Goal: Information Seeking & Learning: Learn about a topic

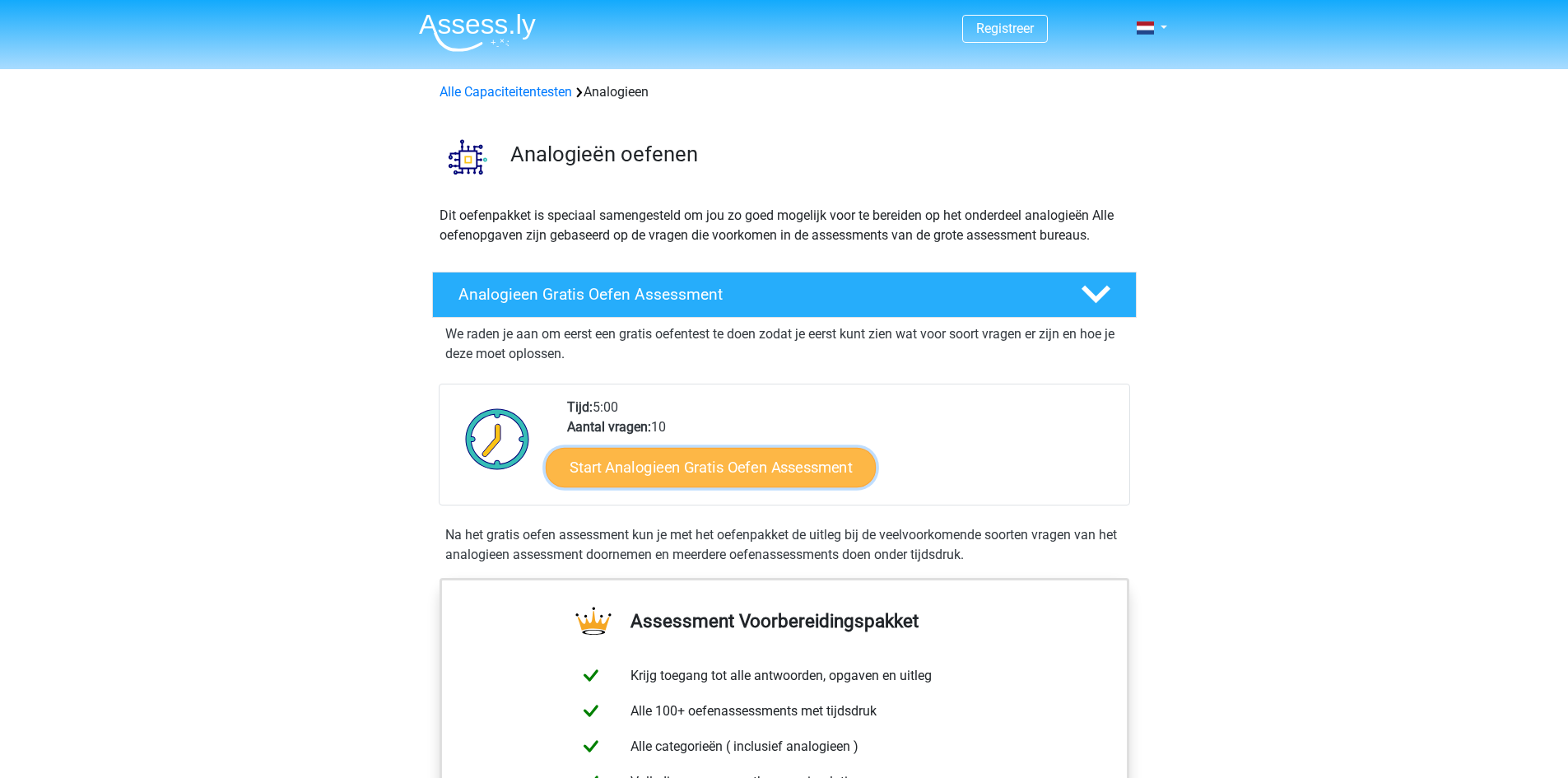
click at [725, 478] on link "Start Analogieen Gratis Oefen Assessment" at bounding box center [710, 466] width 330 height 40
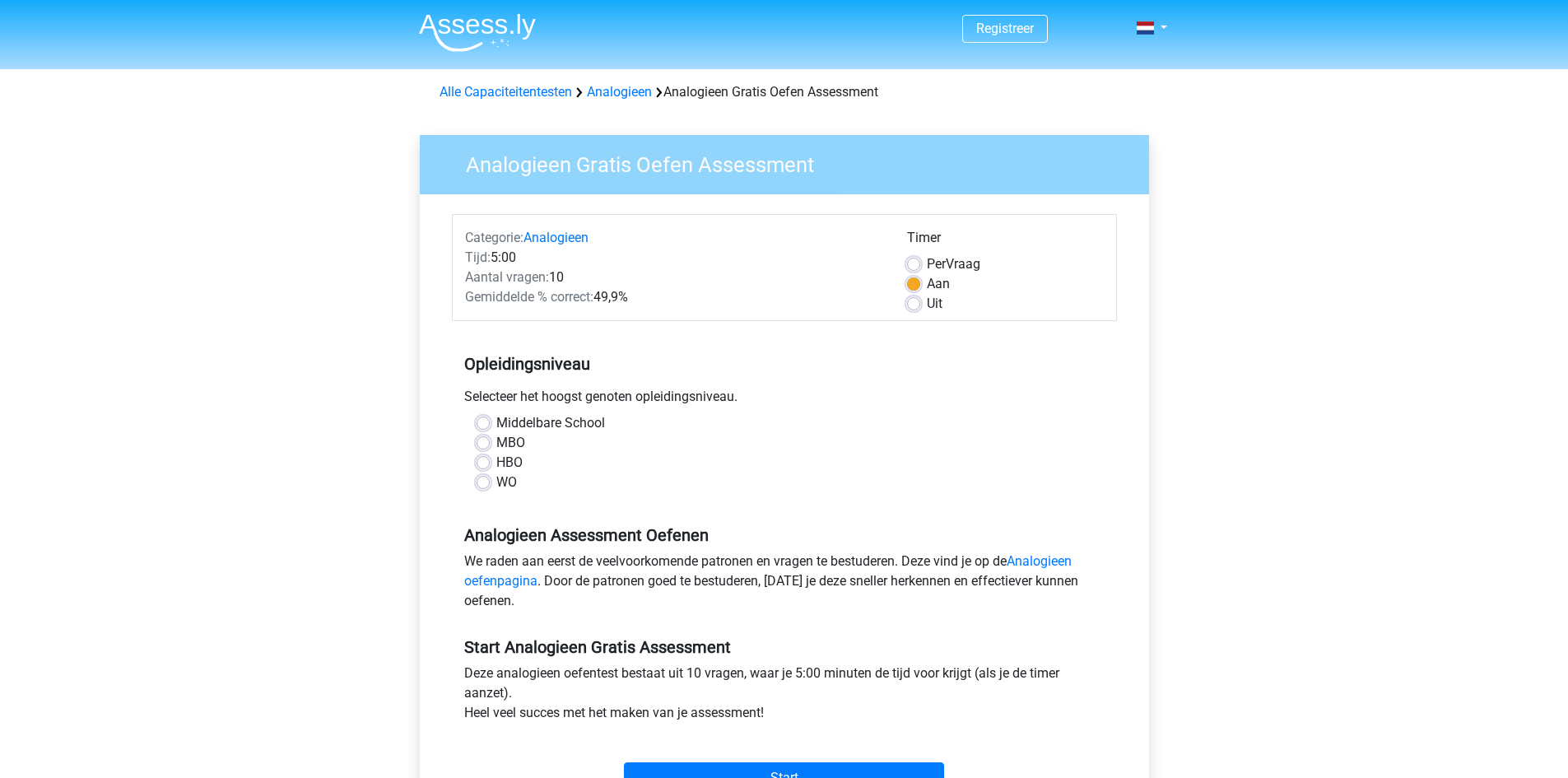
click at [496, 425] on label "Middelbare School" at bounding box center [550, 422] width 109 height 19
click at [484, 425] on input "Middelbare School" at bounding box center [484, 420] width 14 height 16
radio input "true"
click at [496, 461] on label "HBO" at bounding box center [509, 462] width 26 height 19
click at [488, 461] on input "HBO" at bounding box center [484, 460] width 14 height 16
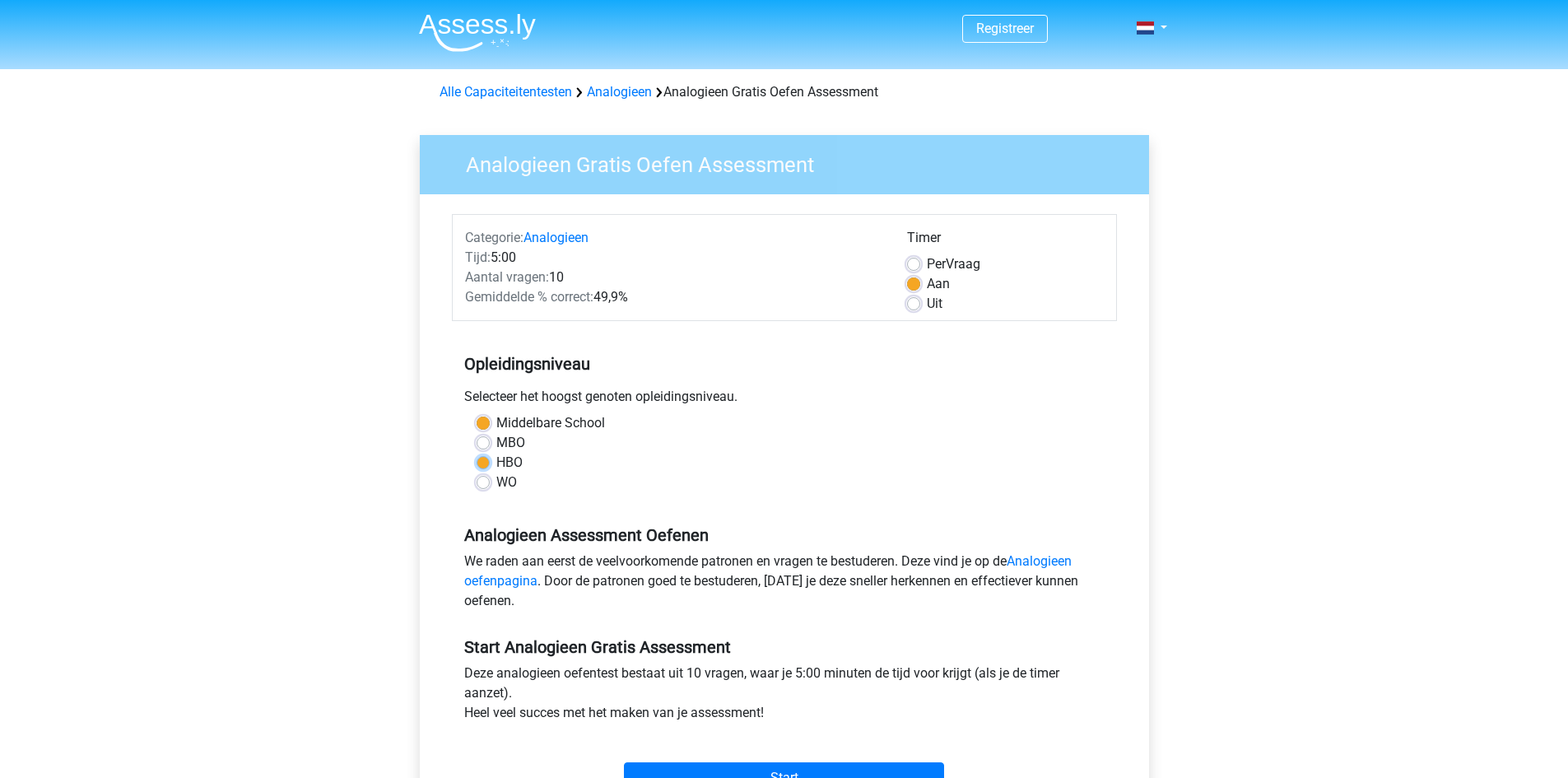
radio input "true"
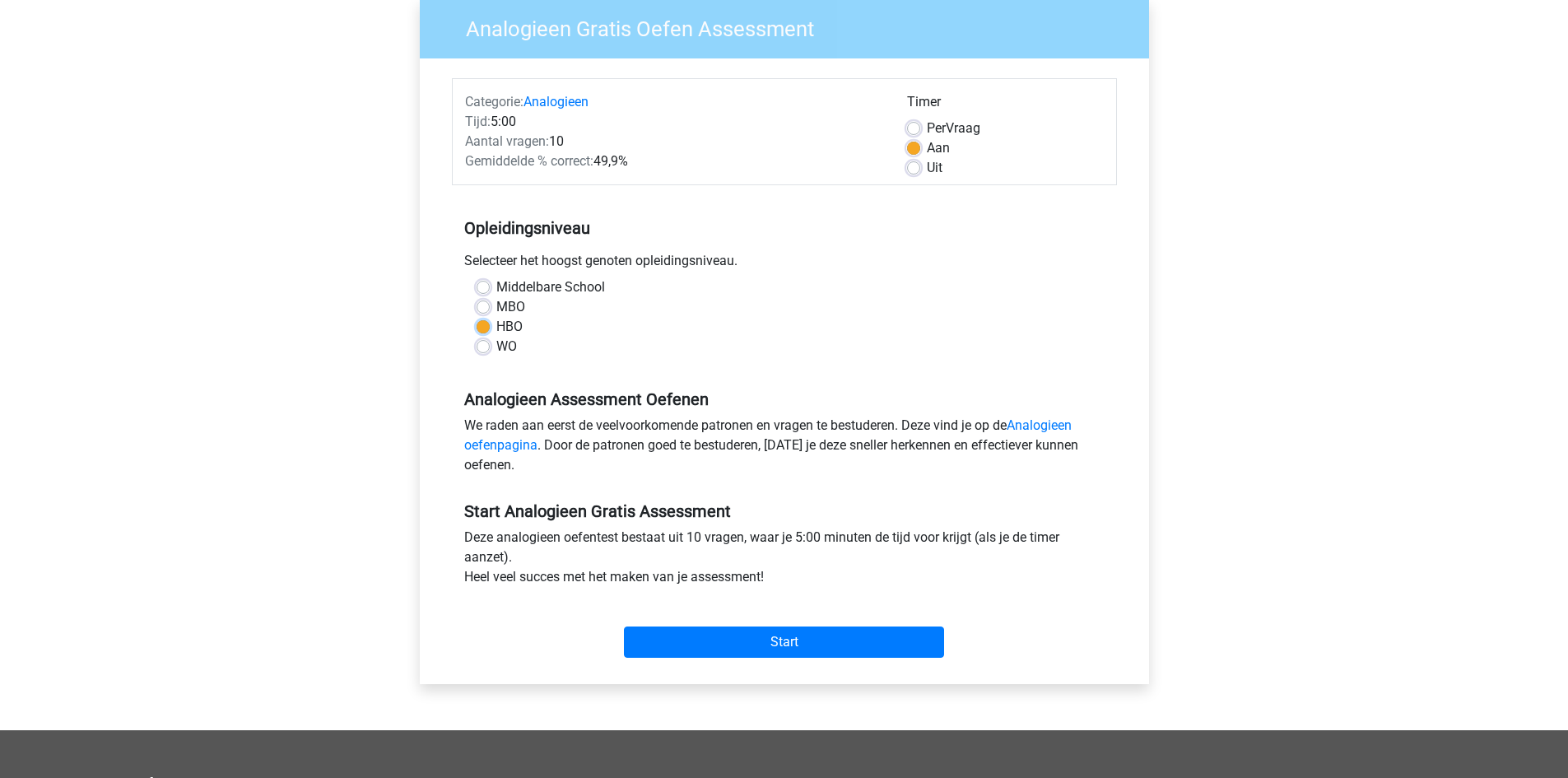
scroll to position [165, 0]
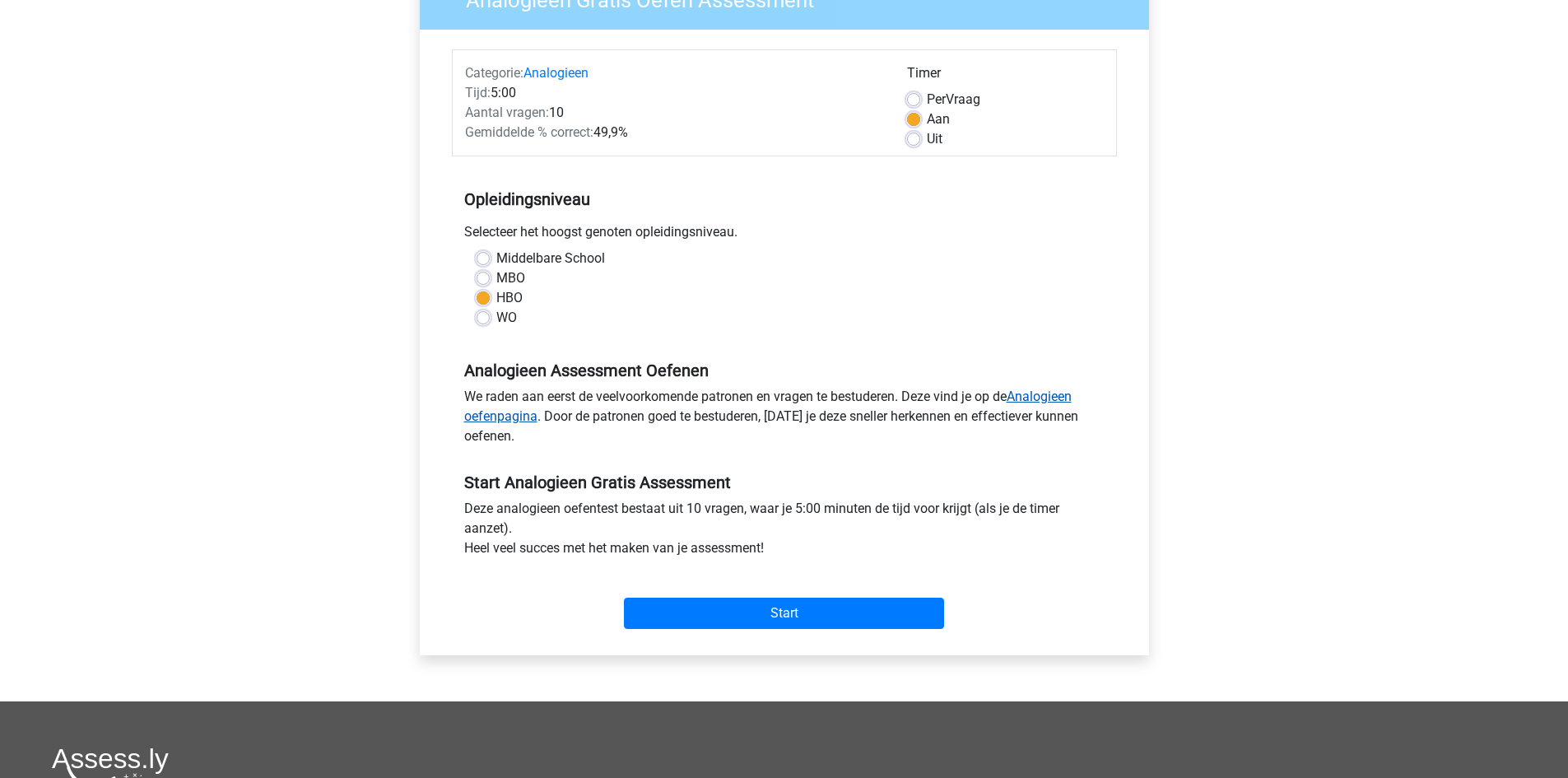
click at [1072, 395] on link "Analogieen oefenpagina" at bounding box center [768, 406] width 608 height 36
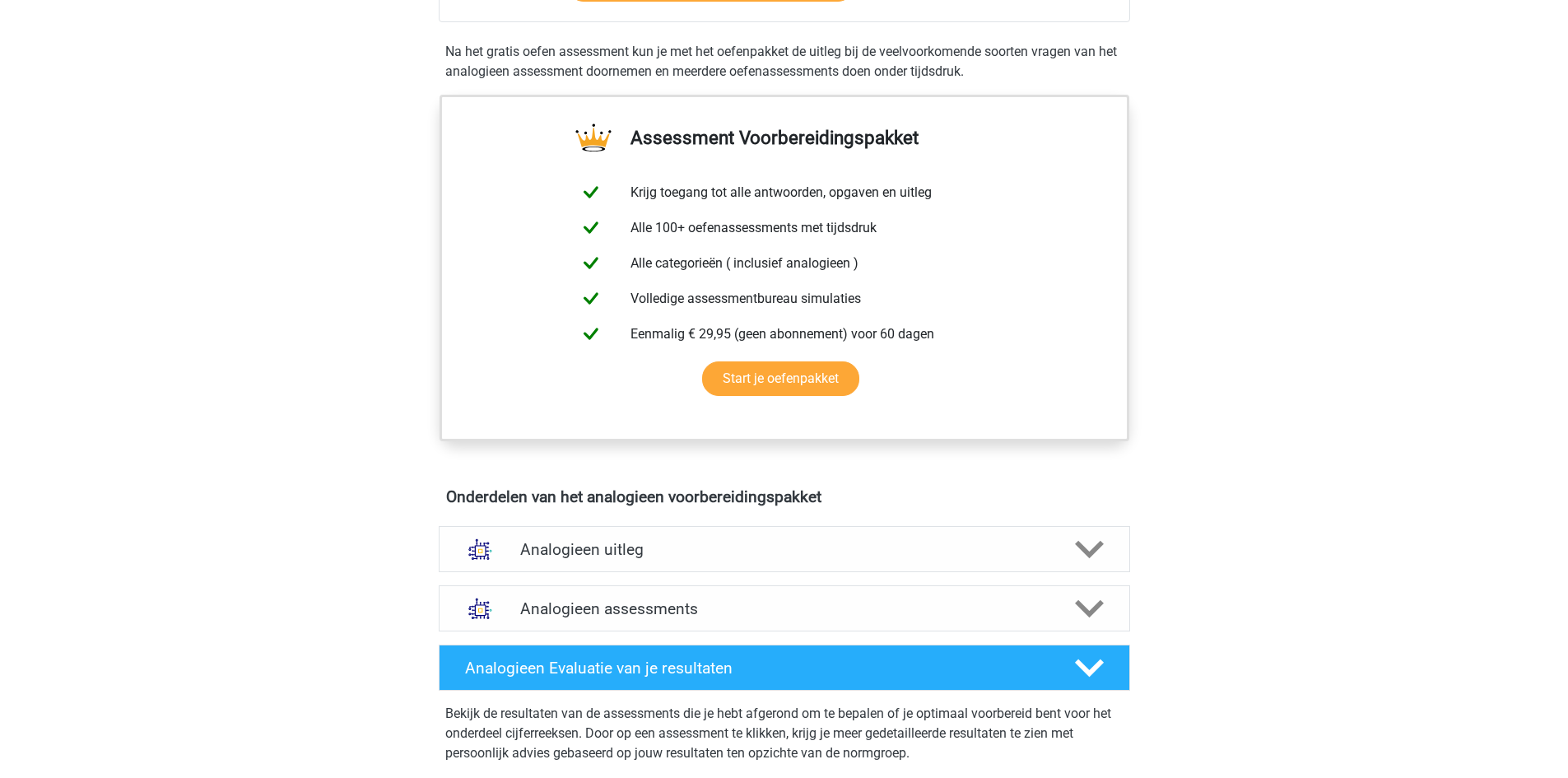
scroll to position [247, 0]
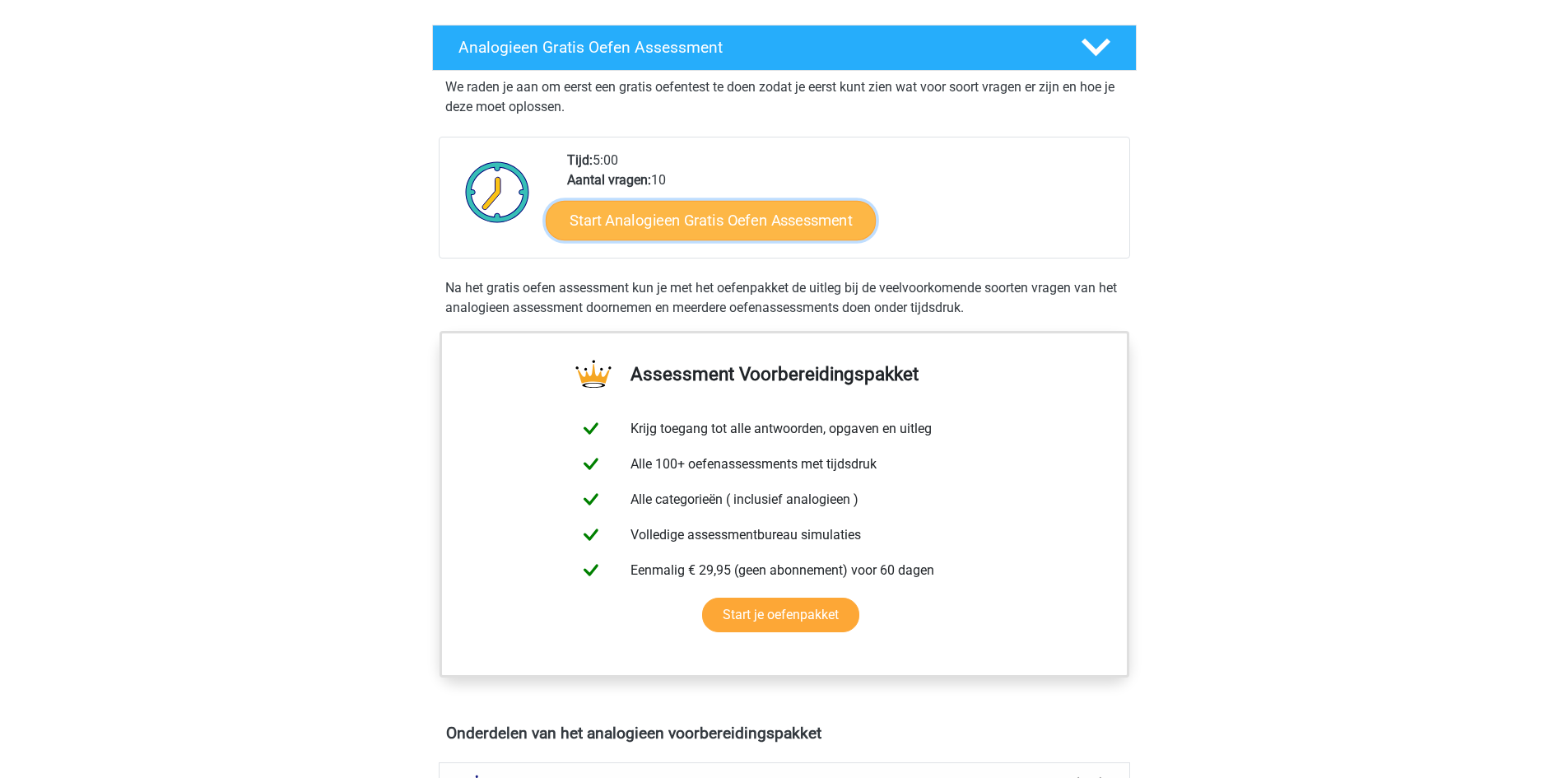
click at [772, 223] on link "Start Analogieen Gratis Oefen Assessment" at bounding box center [710, 219] width 330 height 40
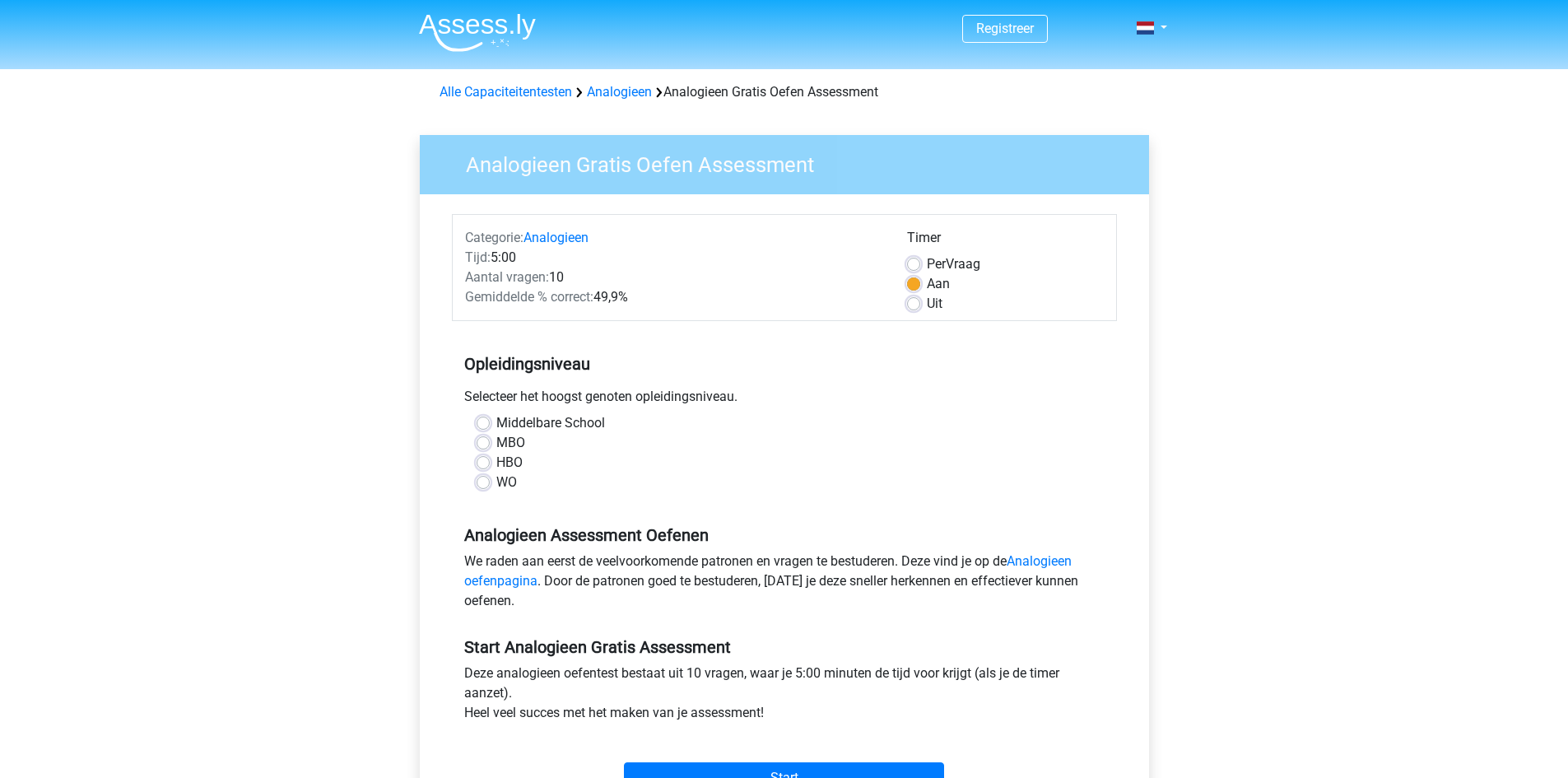
click at [496, 462] on label "HBO" at bounding box center [509, 462] width 26 height 19
click at [486, 462] on input "HBO" at bounding box center [484, 460] width 14 height 16
radio input "true"
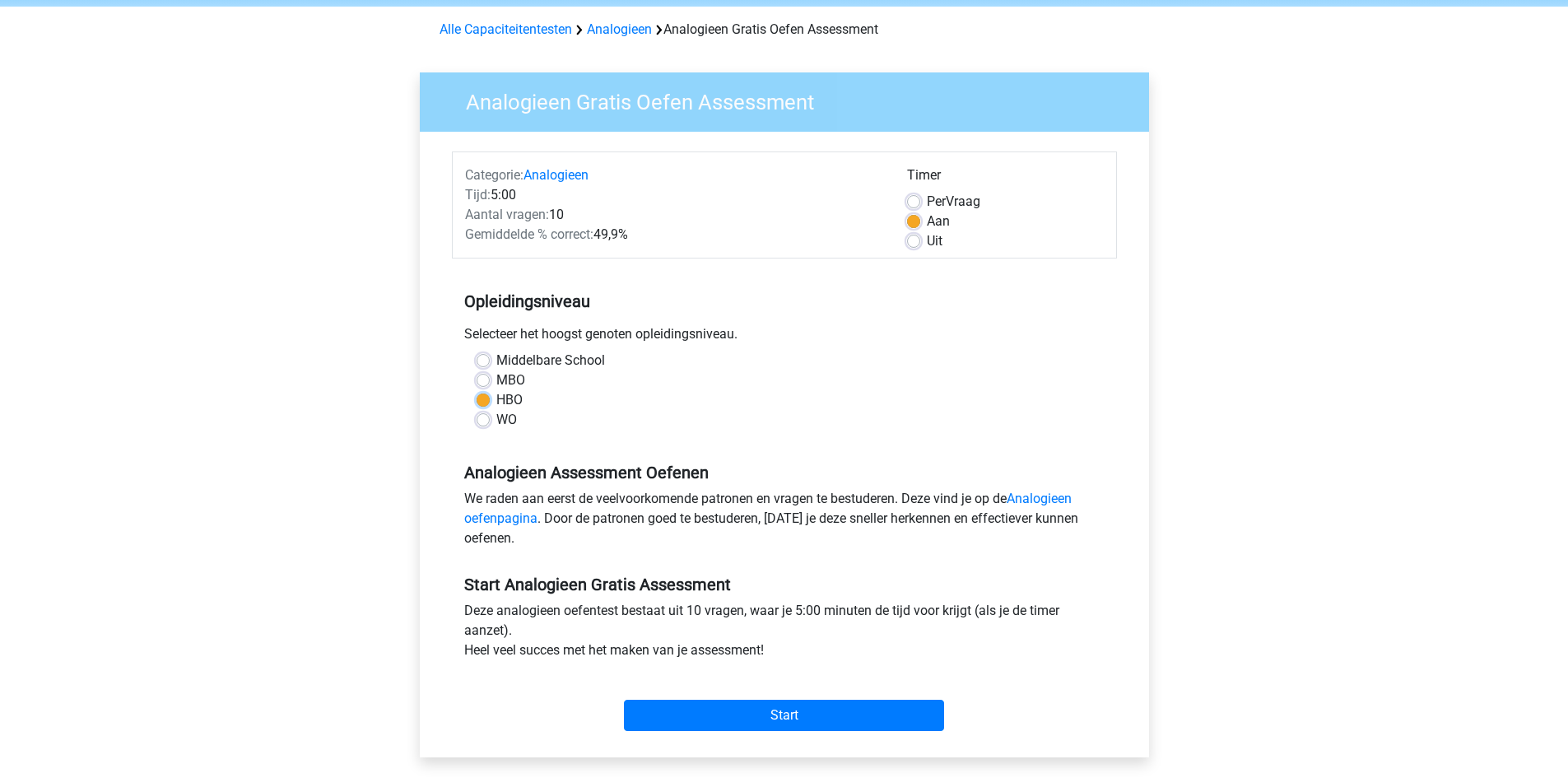
scroll to position [247, 0]
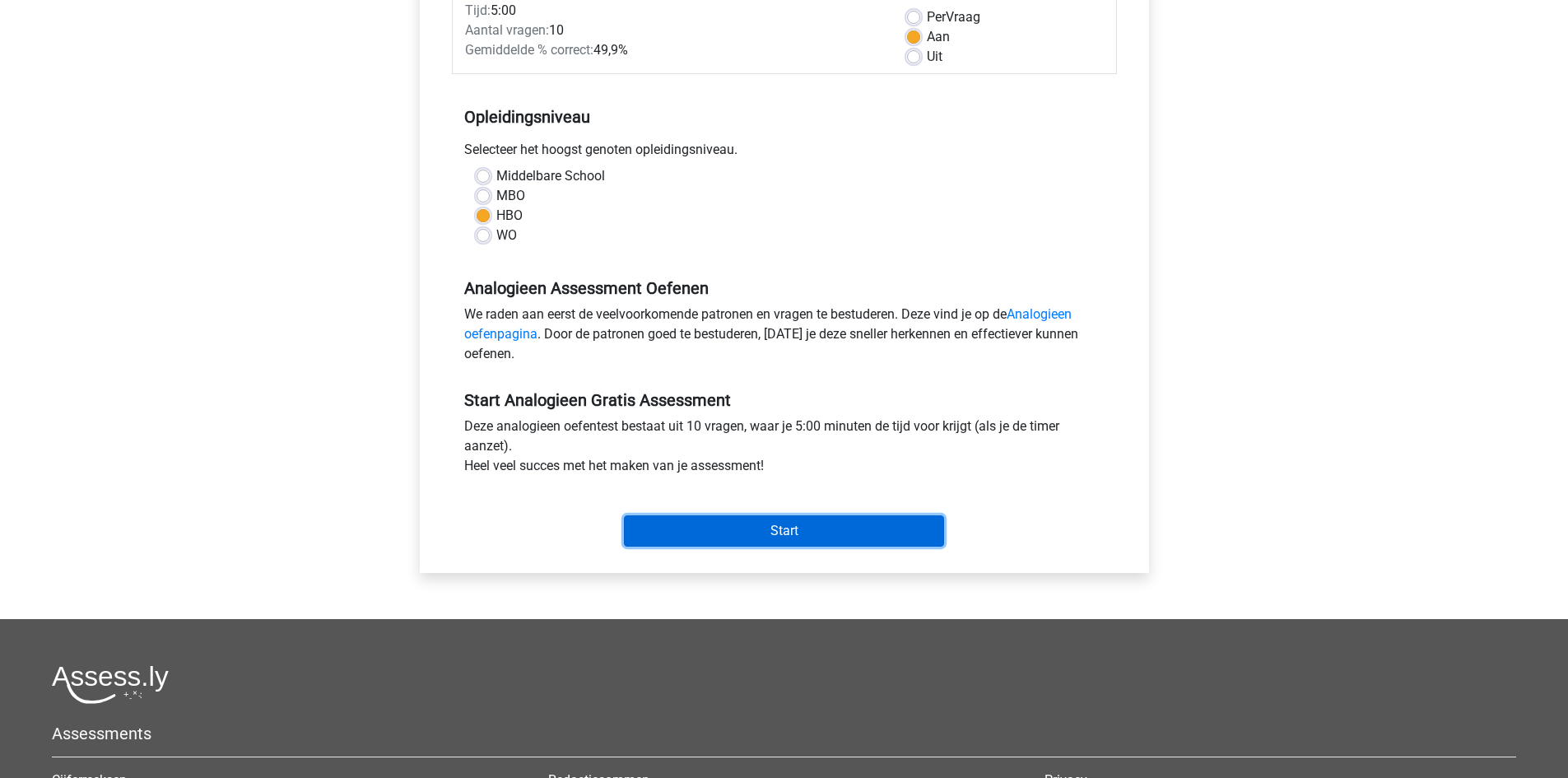
click at [783, 529] on input "Start" at bounding box center [784, 531] width 320 height 31
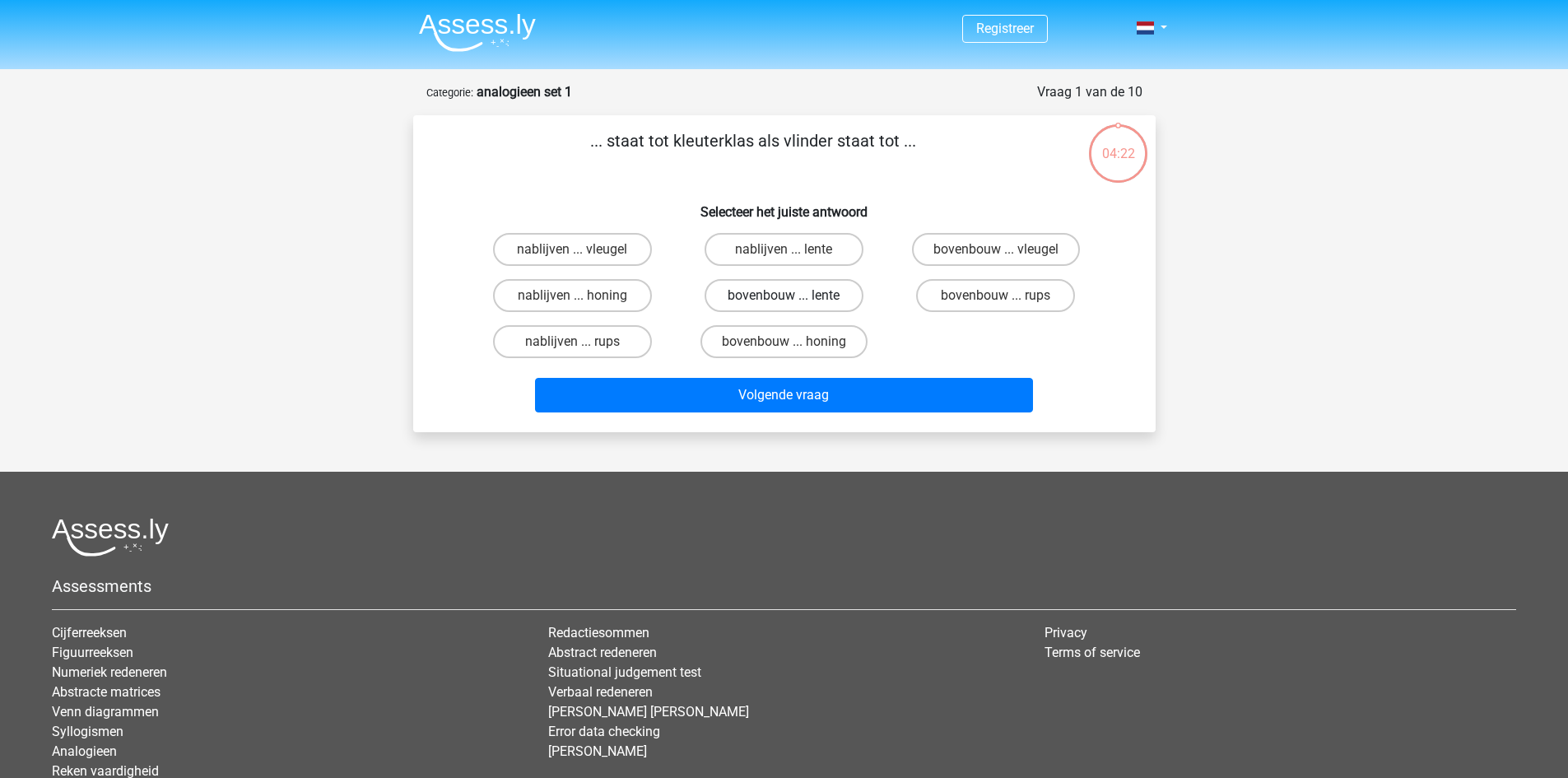
click at [788, 295] on label "bovenbouw ... lente" at bounding box center [784, 296] width 159 height 33
click at [788, 296] on input "bovenbouw ... lente" at bounding box center [789, 300] width 11 height 11
radio input "true"
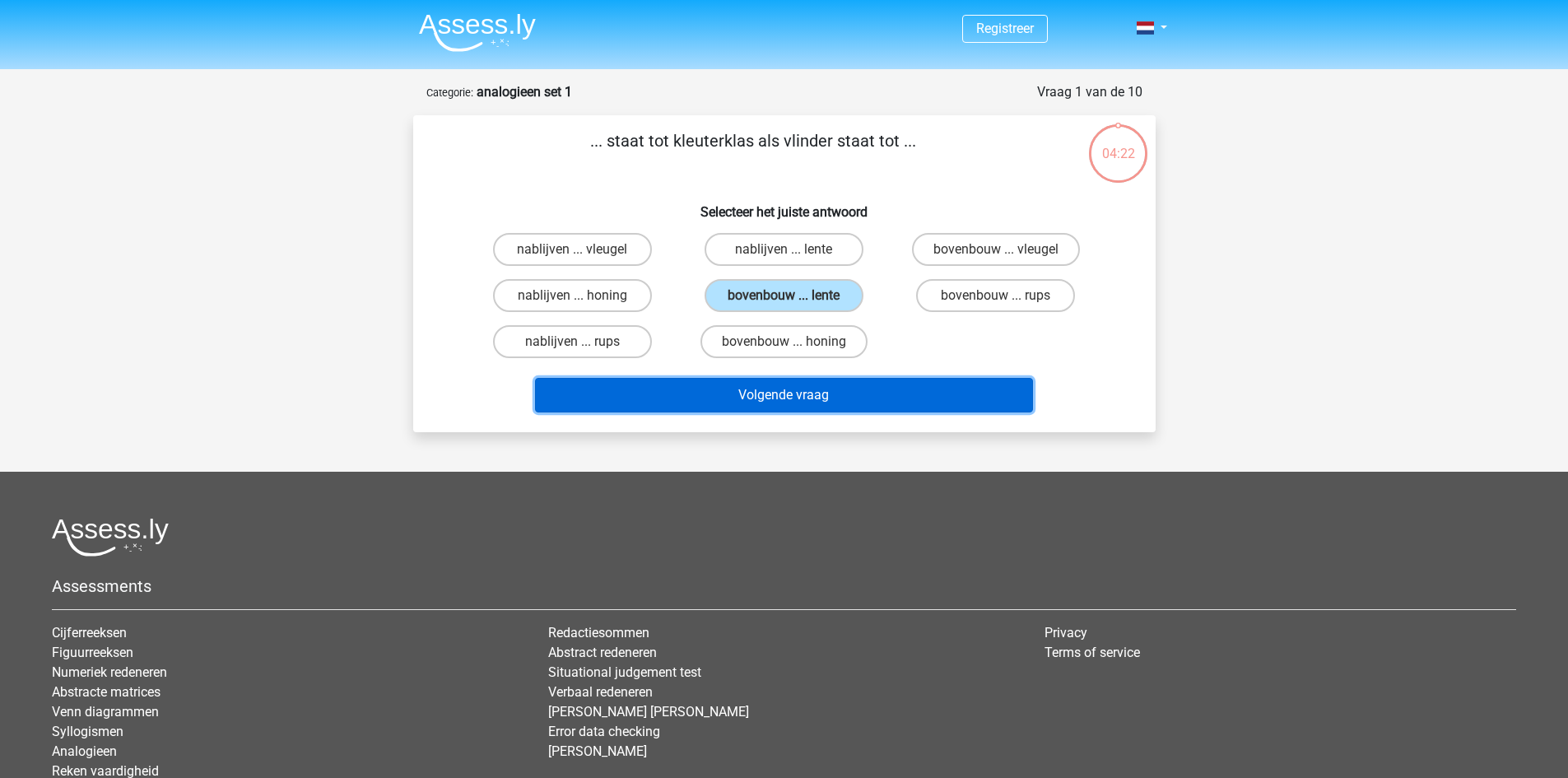
click at [804, 391] on button "Volgende vraag" at bounding box center [784, 395] width 498 height 35
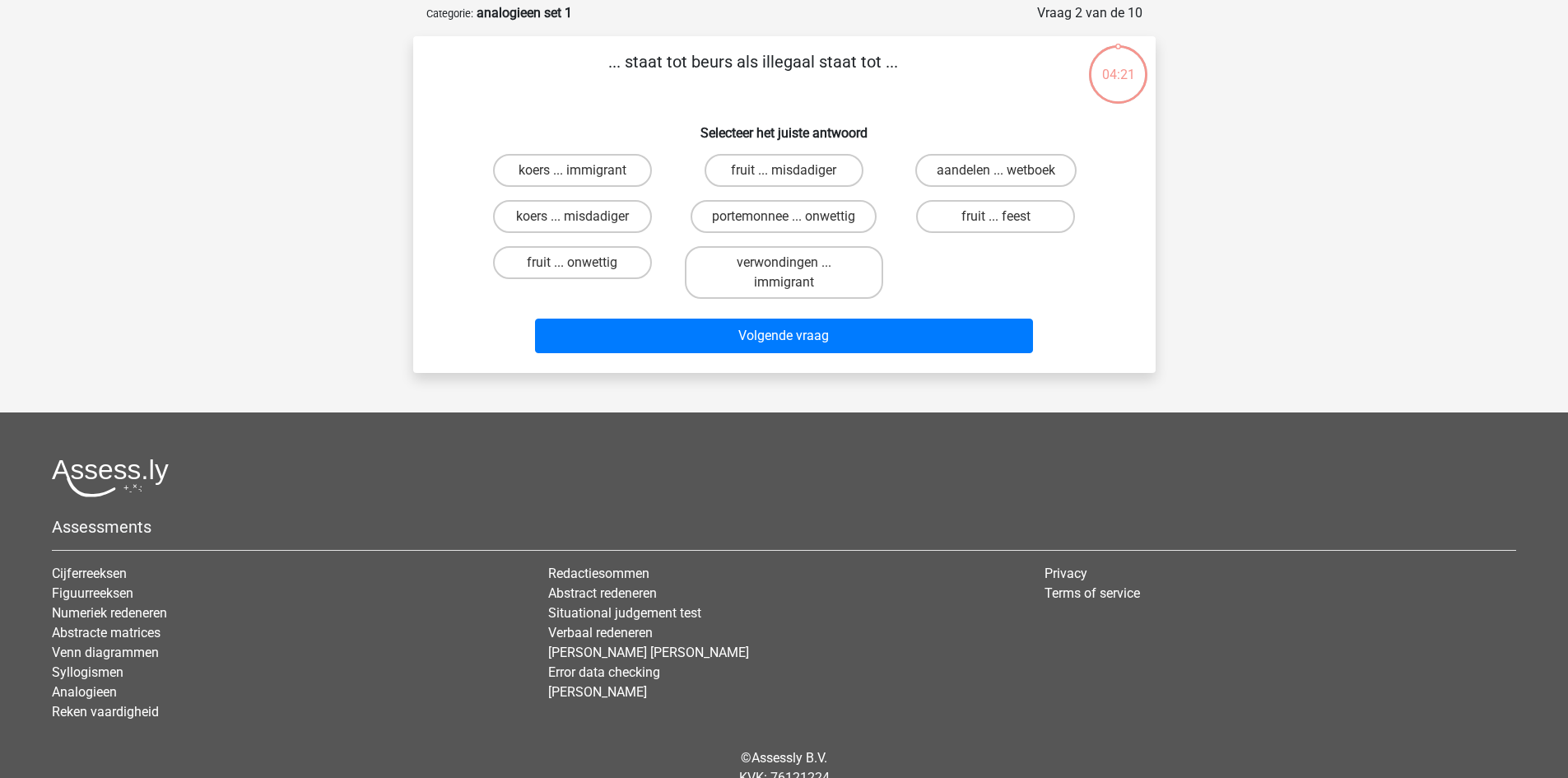
scroll to position [82, 0]
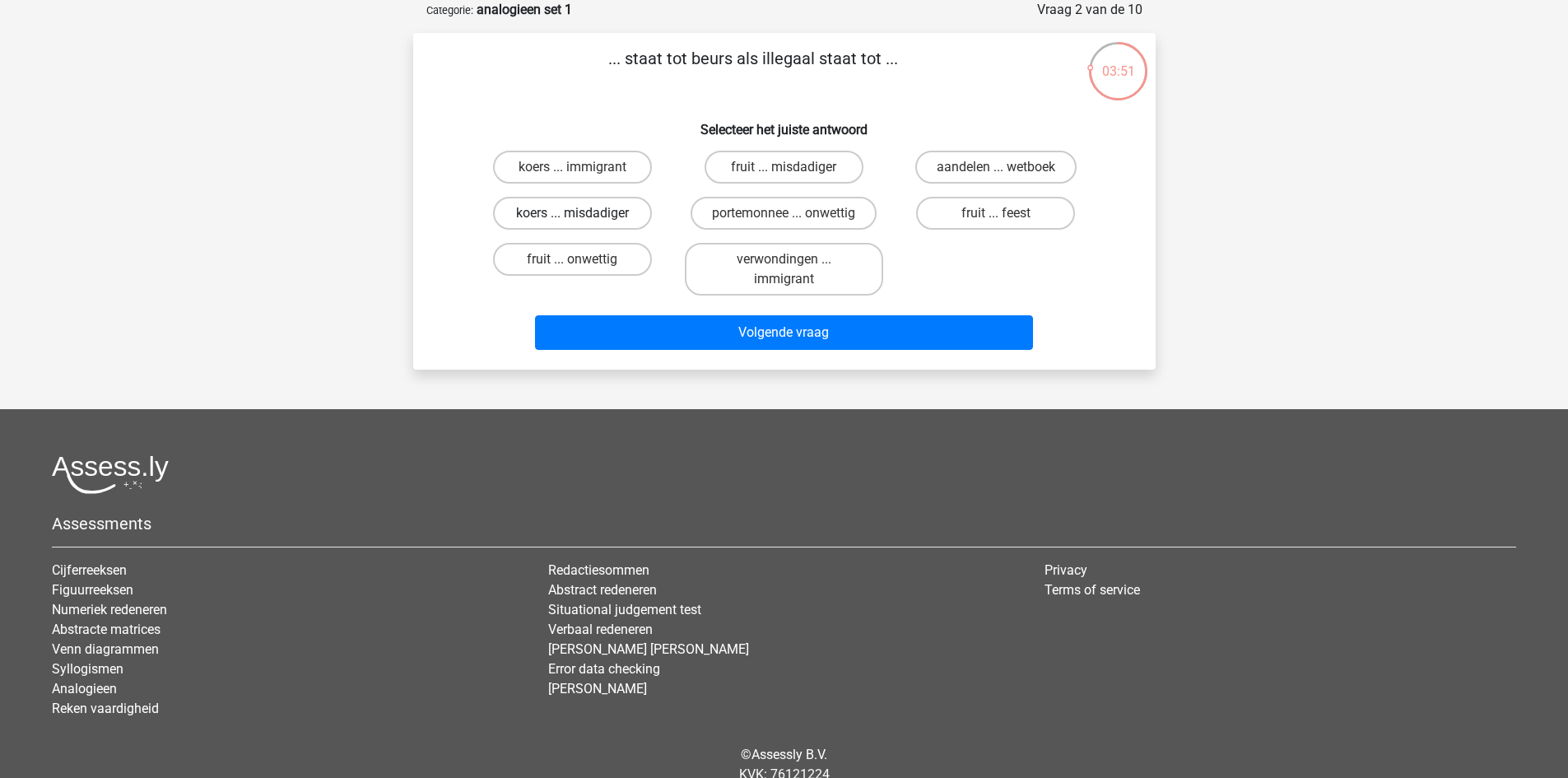
click at [597, 207] on label "koers ... misdadiger" at bounding box center [573, 213] width 159 height 33
click at [582, 213] on input "koers ... misdadiger" at bounding box center [577, 218] width 11 height 11
radio input "true"
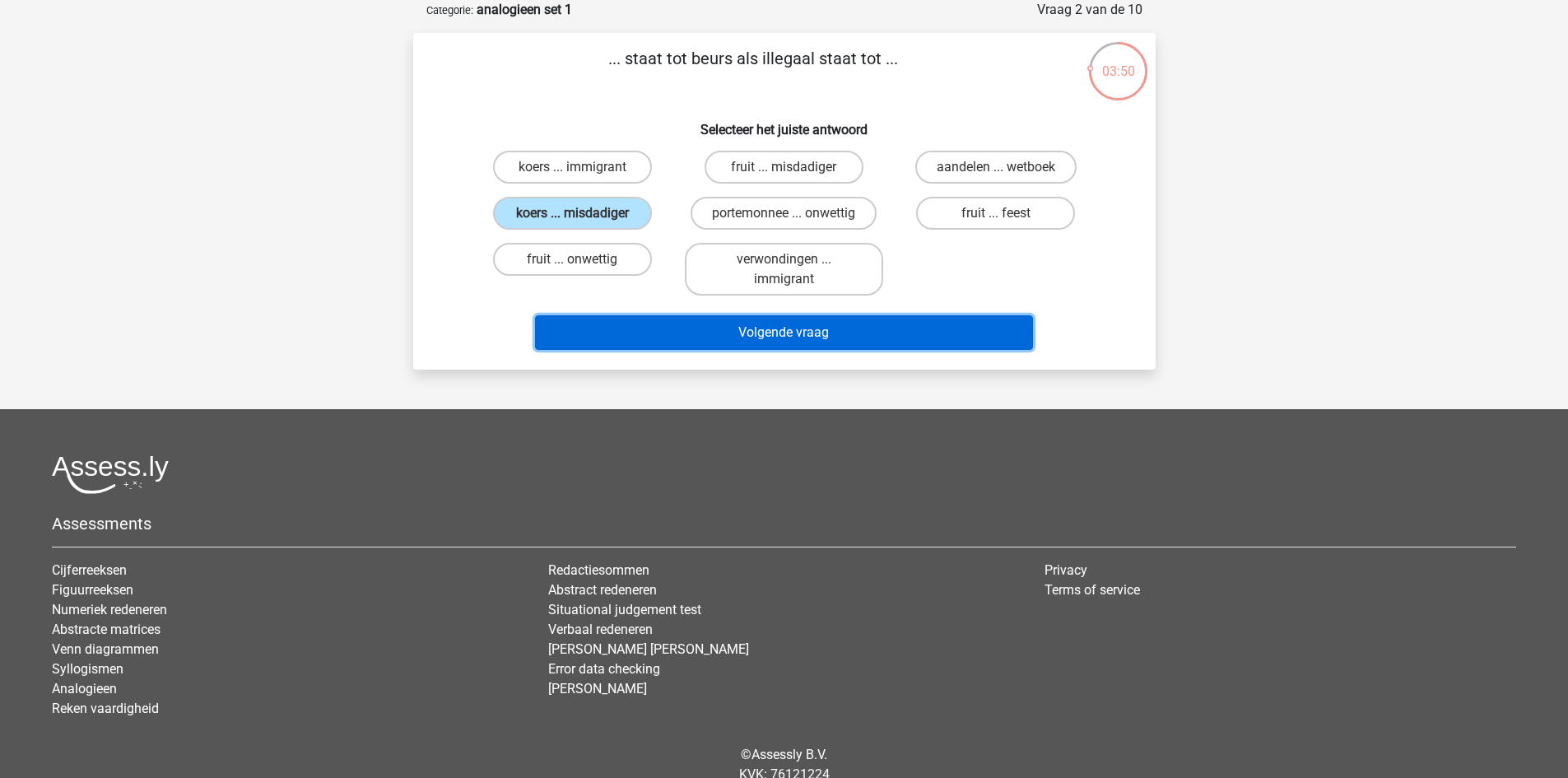
click at [808, 329] on button "Volgende vraag" at bounding box center [784, 332] width 498 height 35
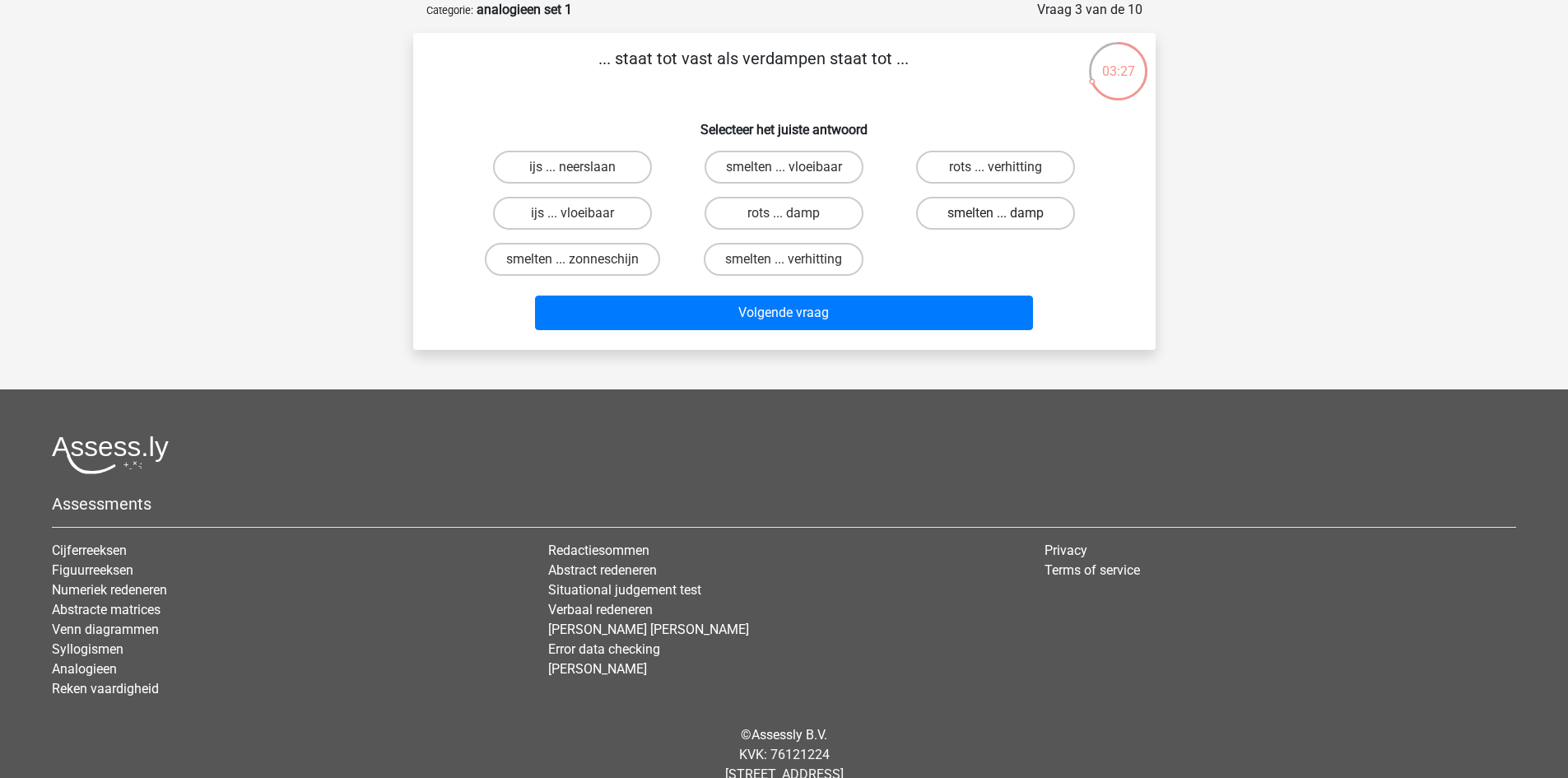
click at [1014, 213] on label "smelten ... damp" at bounding box center [996, 213] width 159 height 33
click at [1007, 213] on input "smelten ... damp" at bounding box center [1001, 218] width 11 height 11
radio input "true"
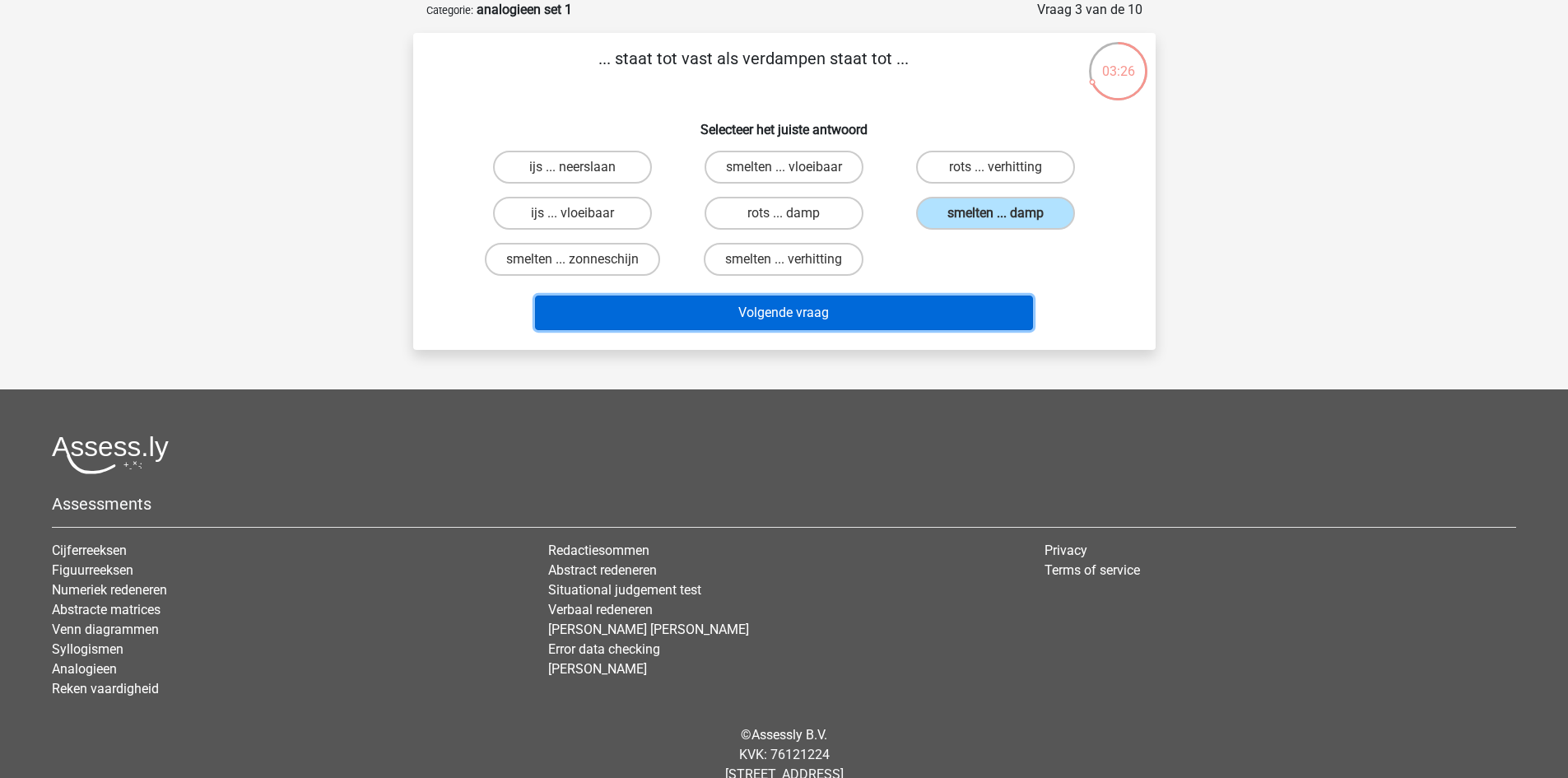
click at [792, 309] on button "Volgende vraag" at bounding box center [784, 313] width 498 height 35
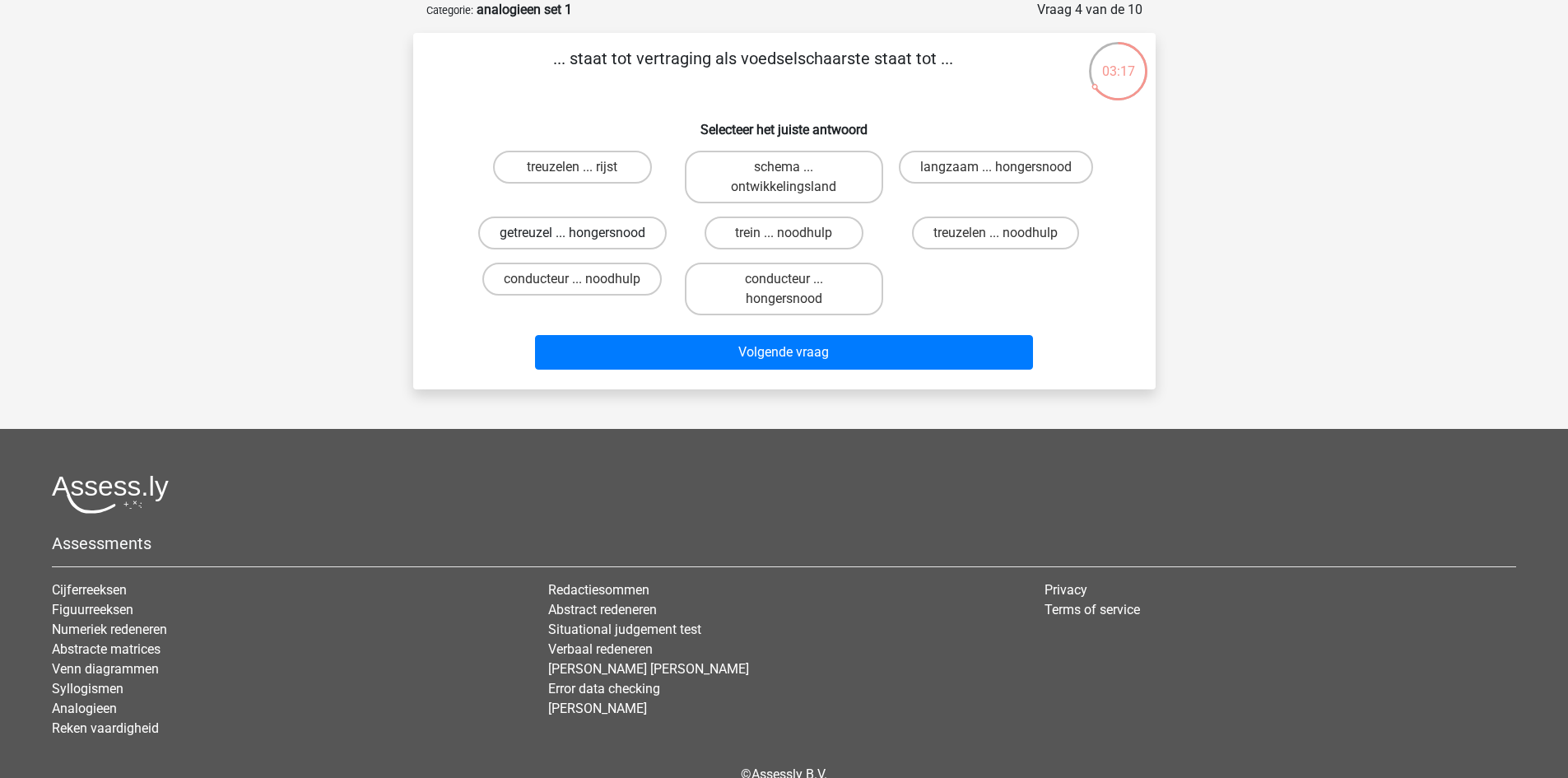
click at [605, 228] on label "getreuzel ... hongersnood" at bounding box center [573, 233] width 189 height 33
click at [582, 233] on input "getreuzel ... hongersnood" at bounding box center [577, 237] width 11 height 11
radio input "true"
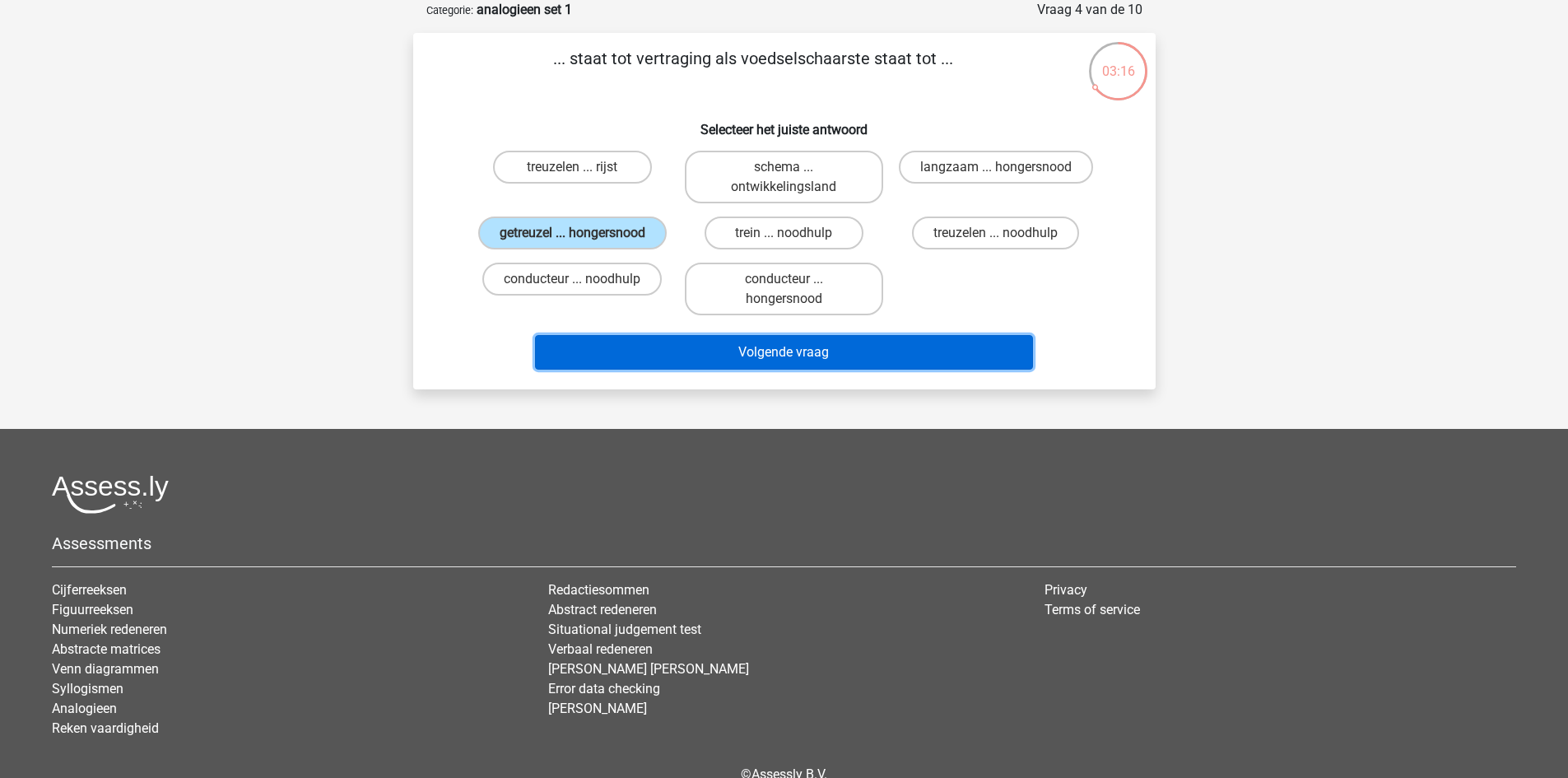
click at [830, 348] on button "Volgende vraag" at bounding box center [784, 353] width 498 height 35
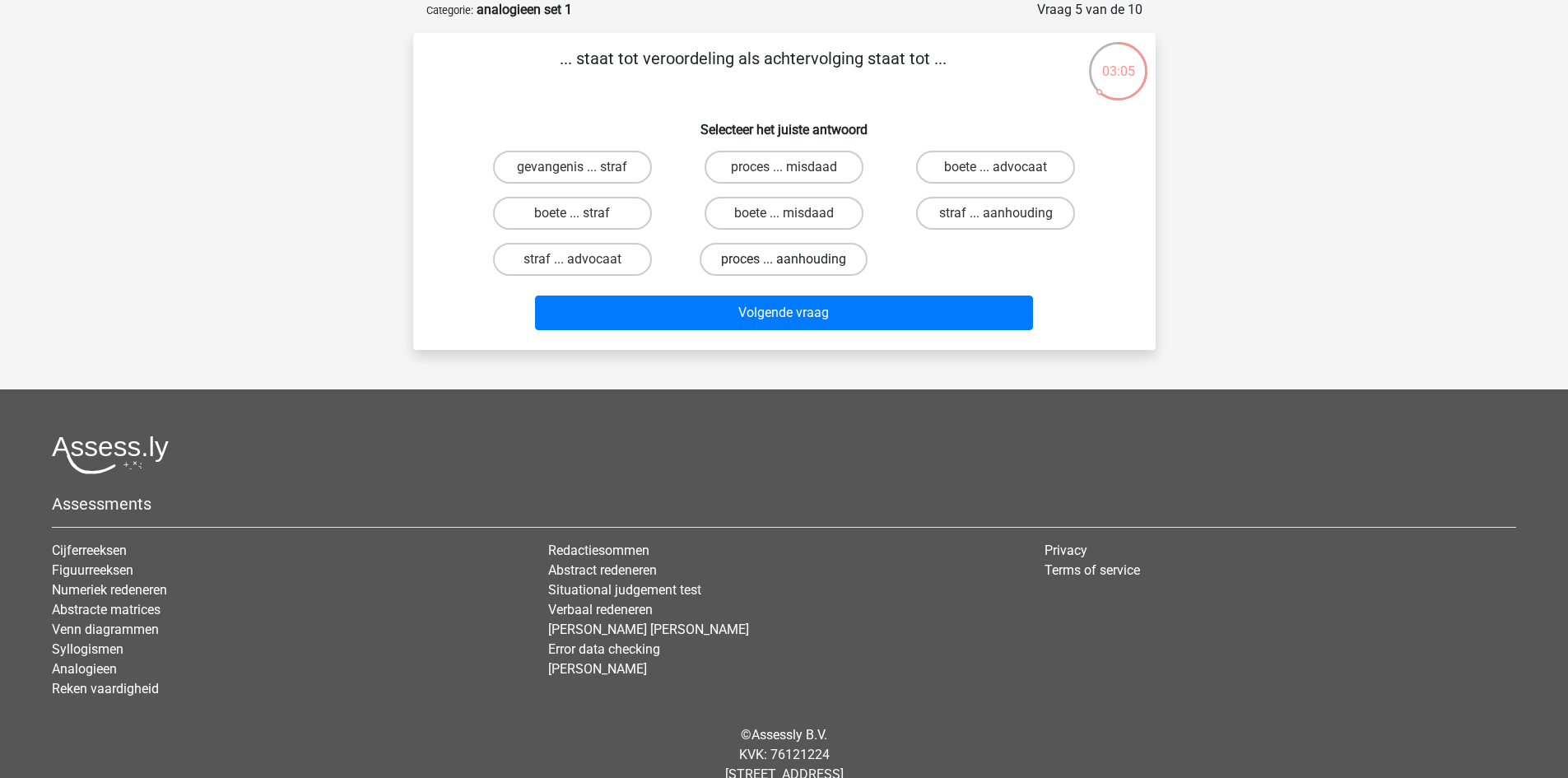
click at [815, 260] on label "proces ... aanhouding" at bounding box center [783, 260] width 168 height 33
click at [795, 260] on input "proces ... aanhouding" at bounding box center [789, 265] width 11 height 11
radio input "true"
click at [996, 208] on label "straf ... aanhouding" at bounding box center [996, 213] width 159 height 33
click at [996, 213] on input "straf ... aanhouding" at bounding box center [1001, 218] width 11 height 11
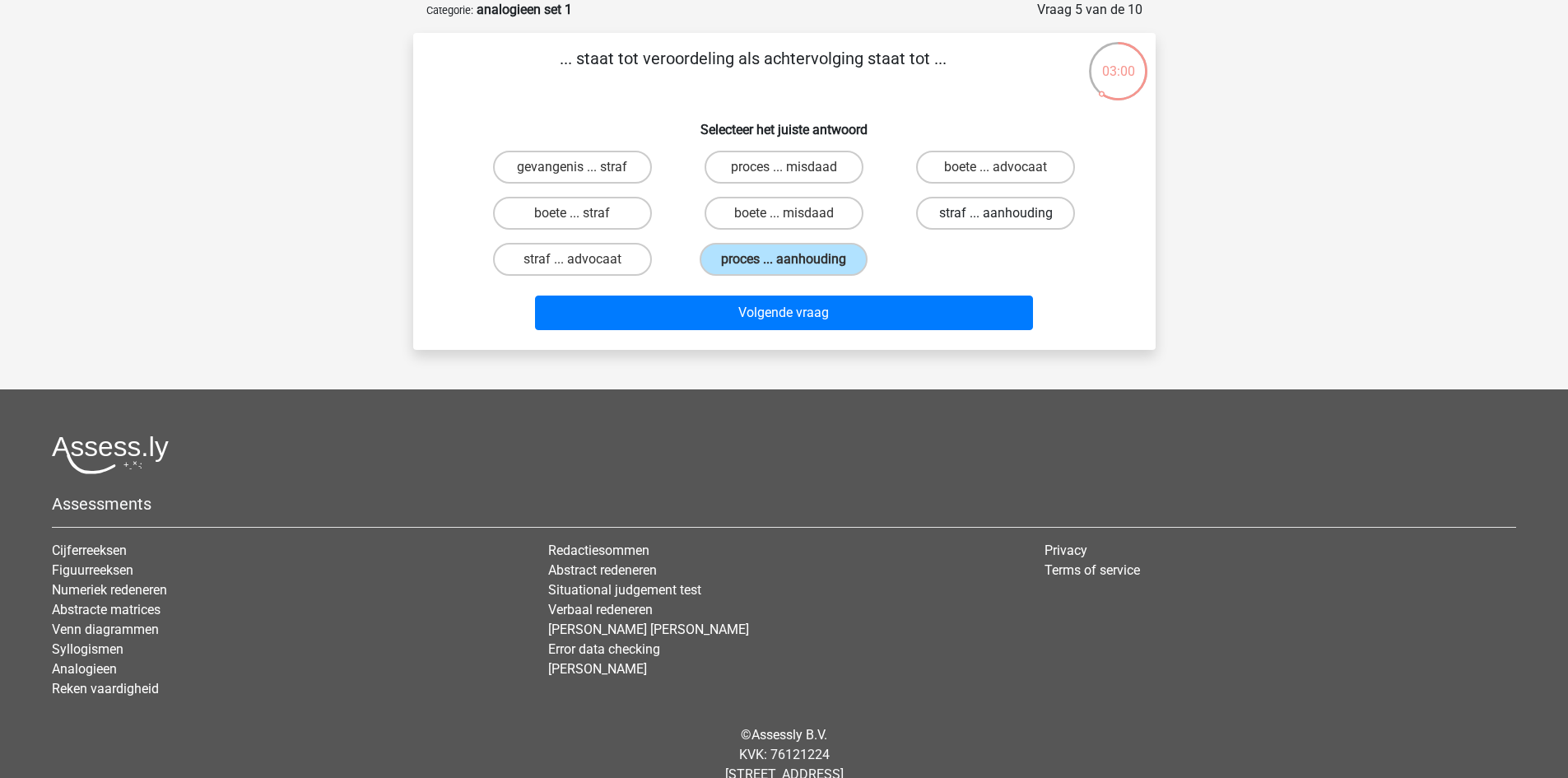
radio input "true"
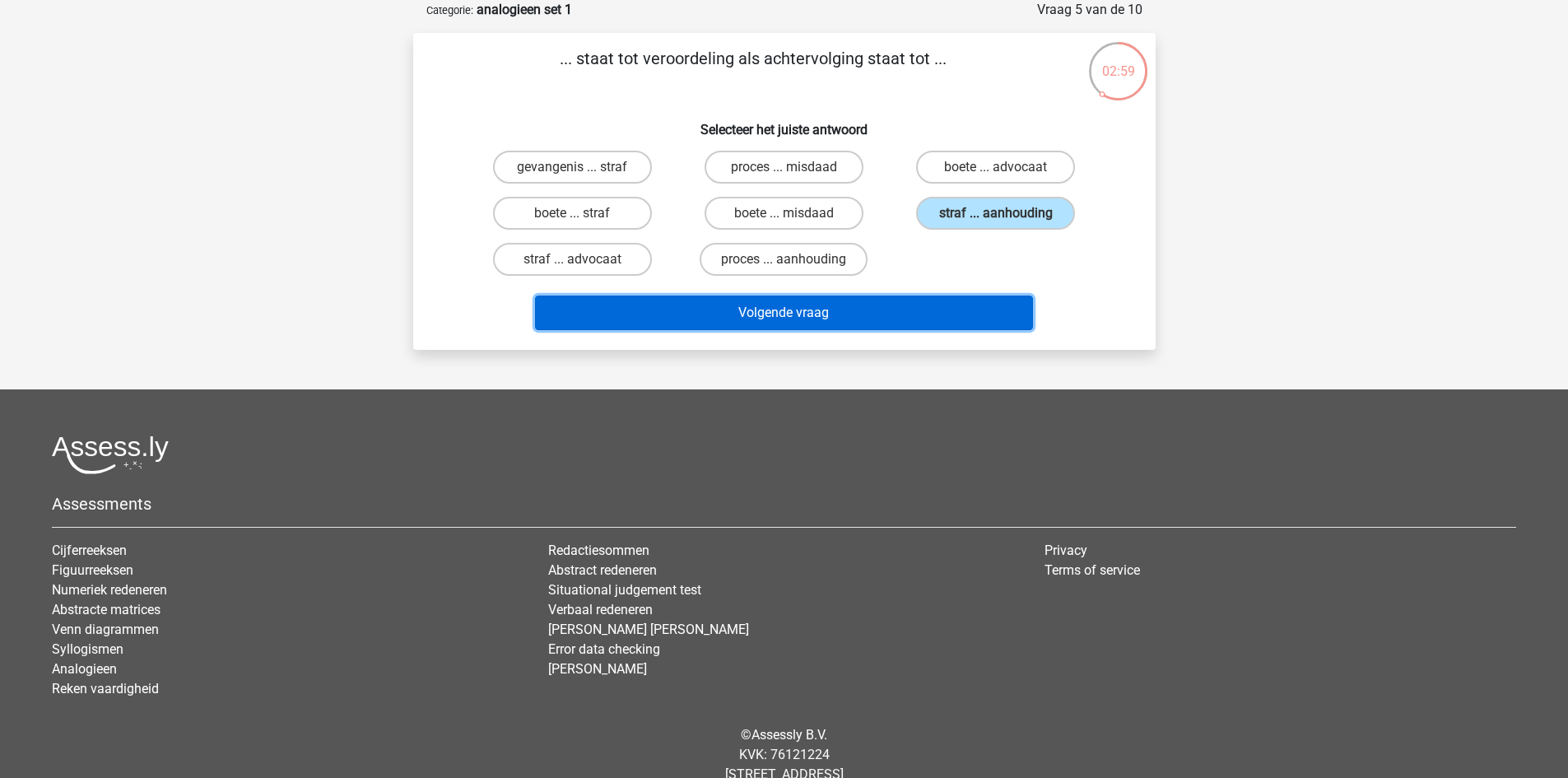
click at [774, 300] on button "Volgende vraag" at bounding box center [784, 313] width 498 height 35
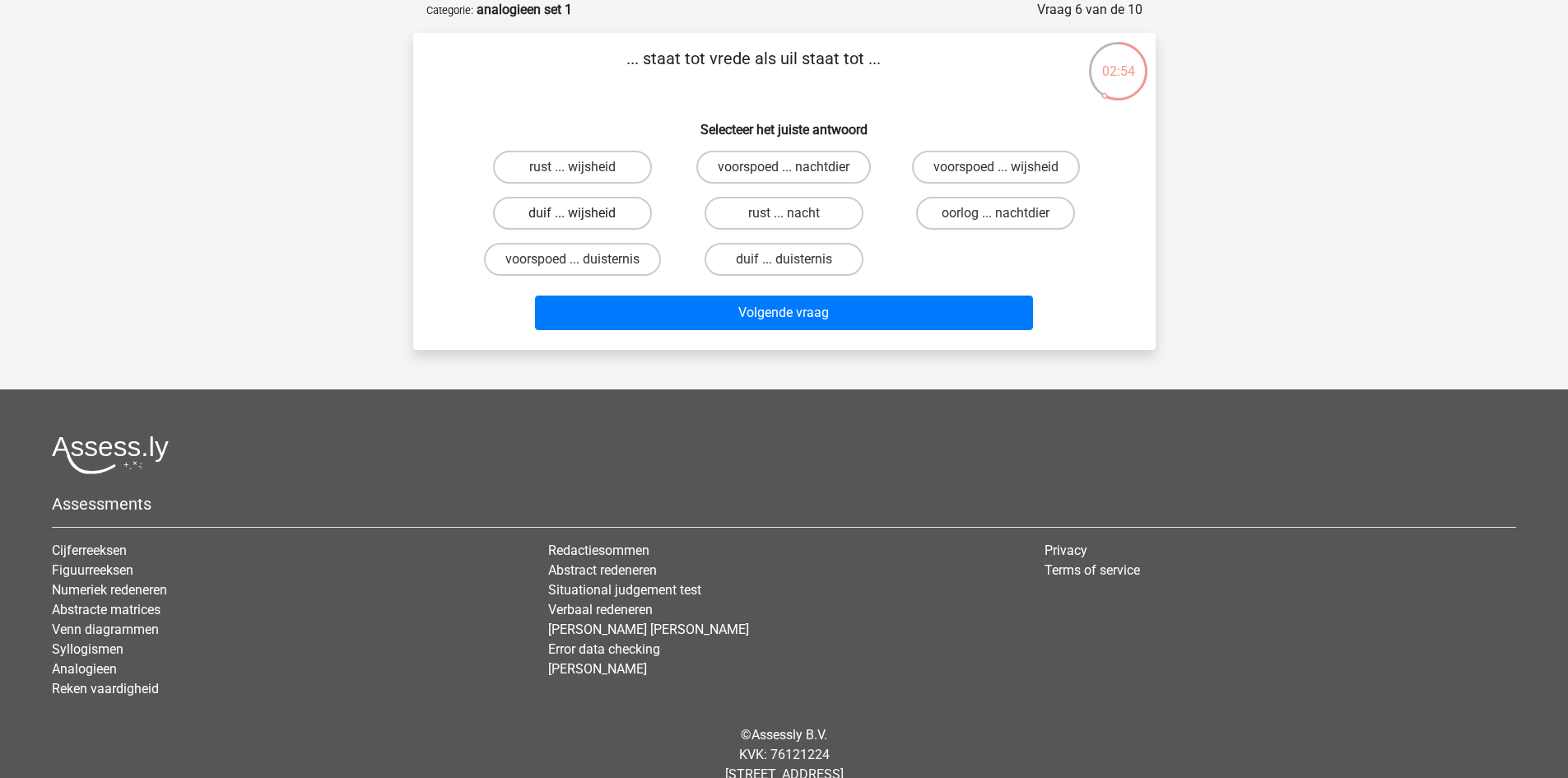
click at [611, 214] on label "duif ... wijsheid" at bounding box center [573, 213] width 159 height 33
click at [582, 214] on input "duif ... wijsheid" at bounding box center [577, 218] width 11 height 11
radio input "true"
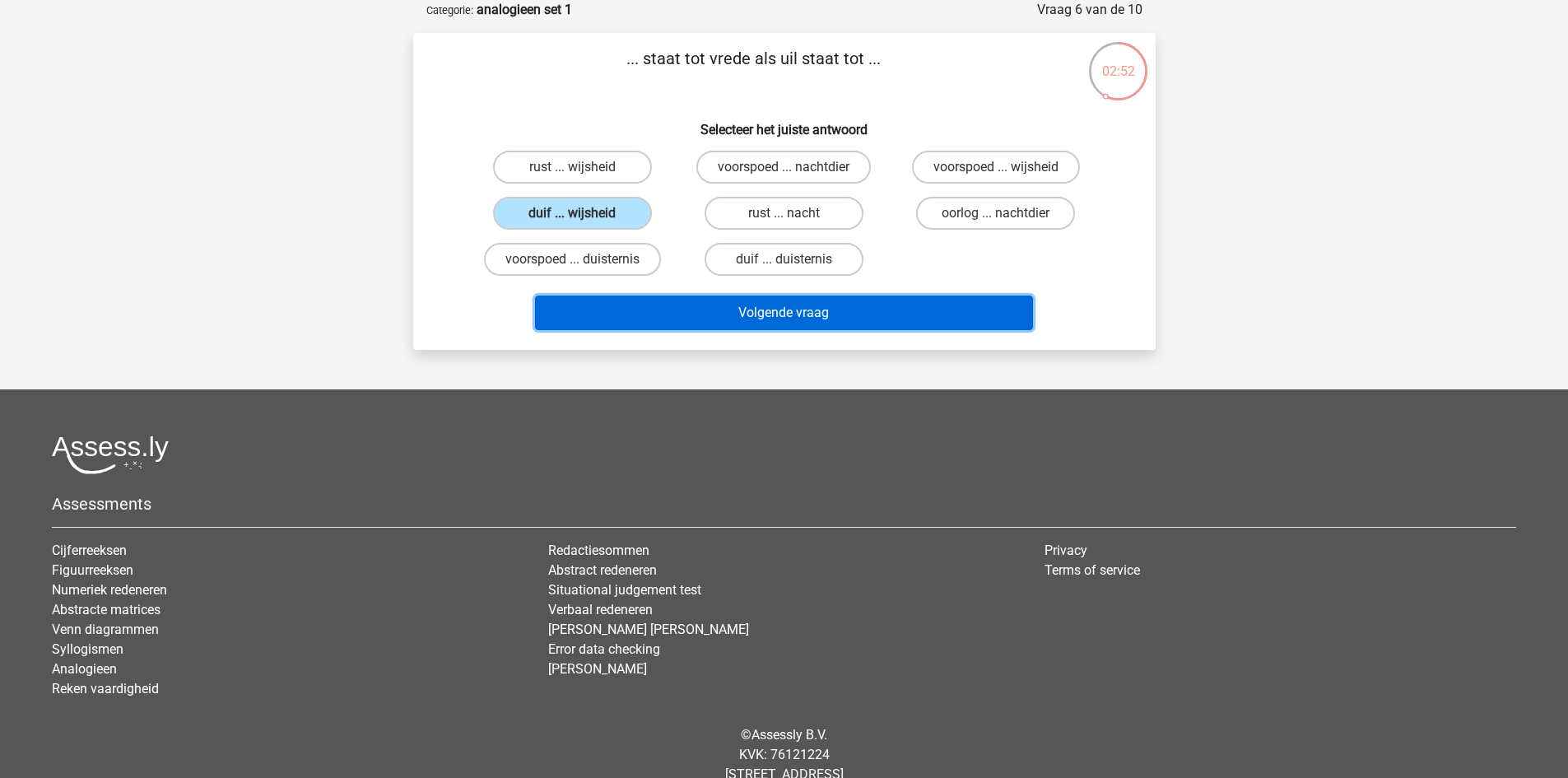
click at [800, 313] on button "Volgende vraag" at bounding box center [784, 313] width 498 height 35
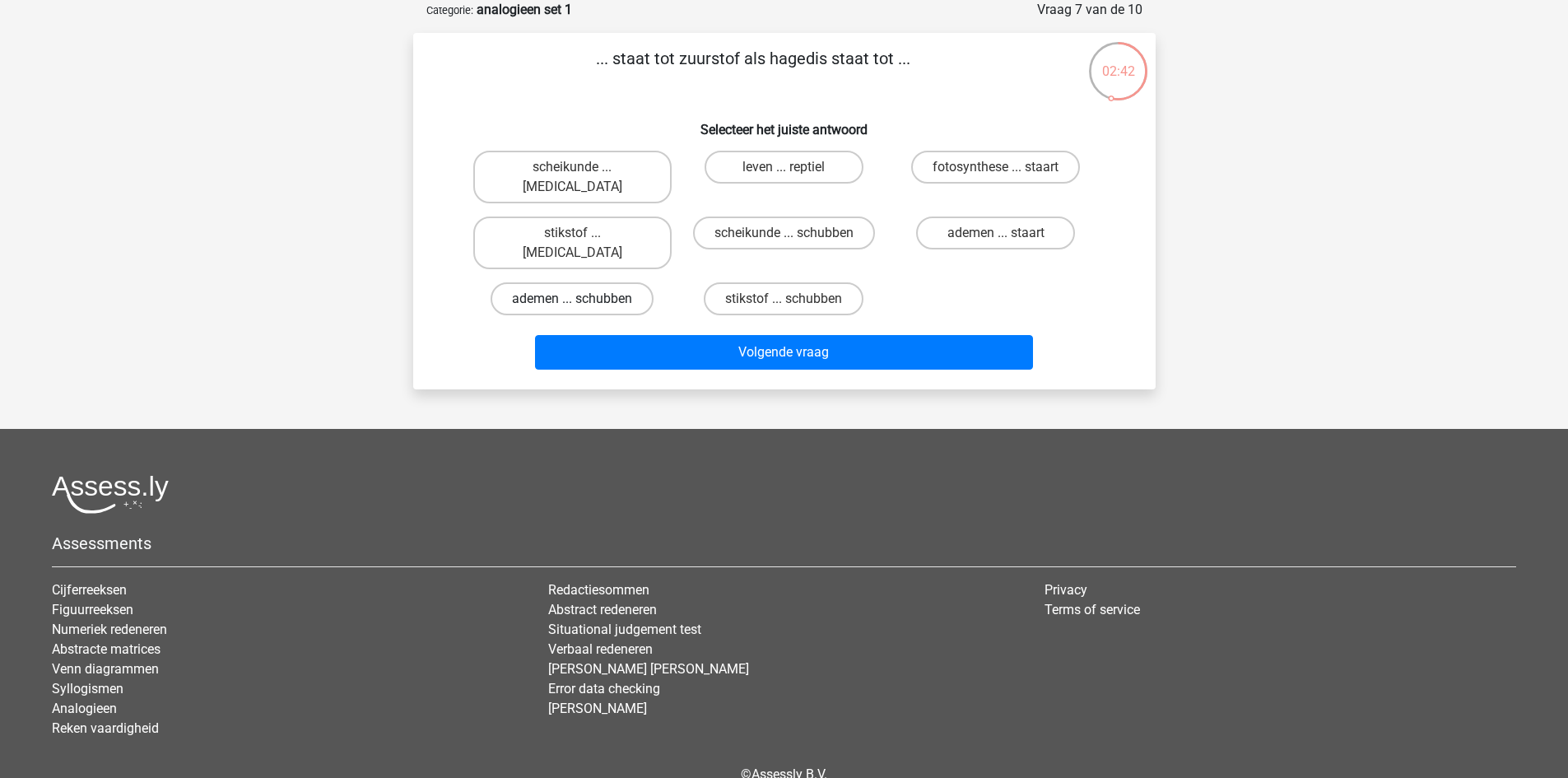
click at [593, 282] on label "ademen ... schubben" at bounding box center [572, 298] width 163 height 33
click at [582, 298] on input "ademen ... schubben" at bounding box center [577, 303] width 11 height 11
radio input "true"
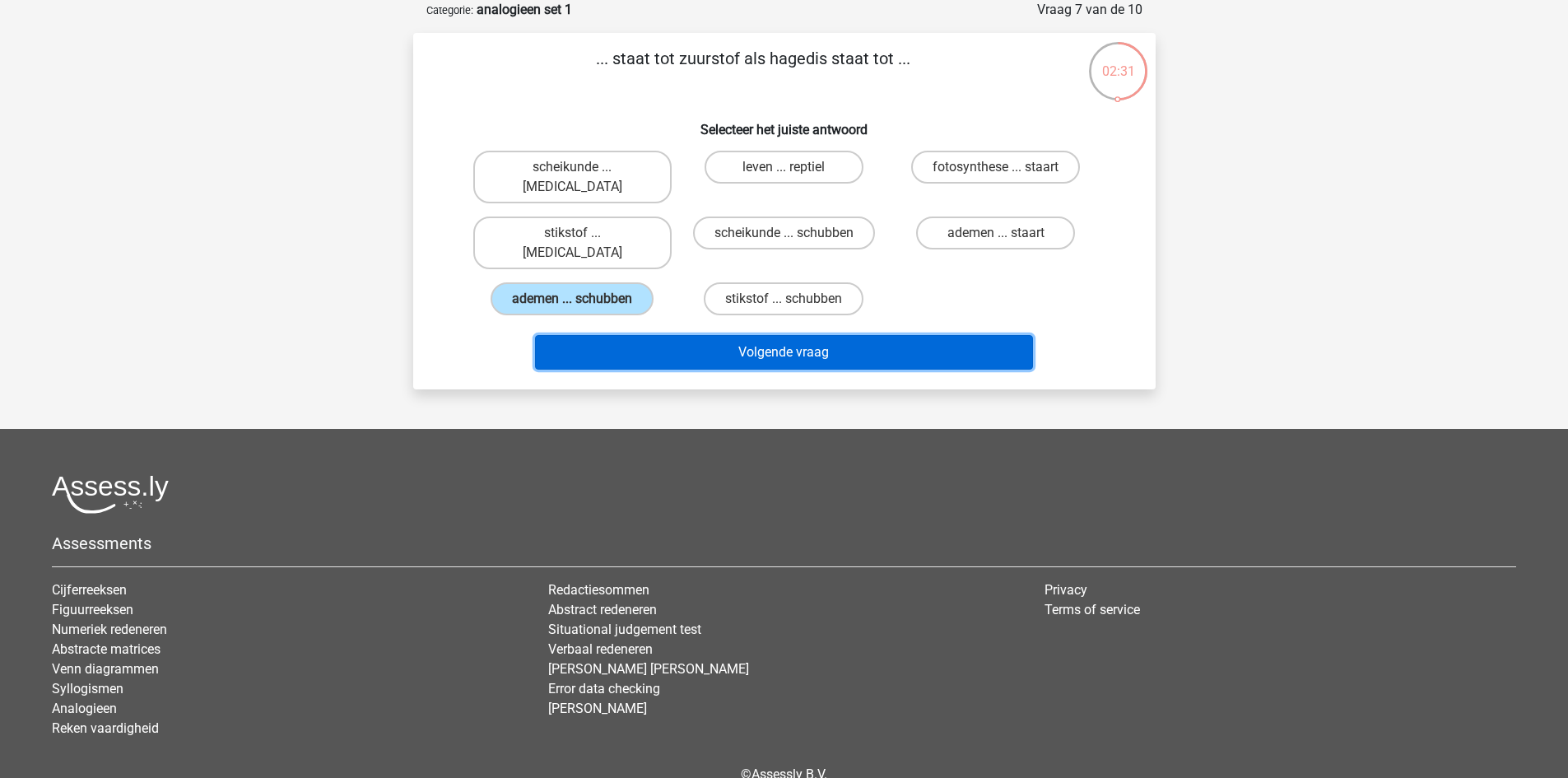
click at [814, 335] on button "Volgende vraag" at bounding box center [784, 353] width 498 height 35
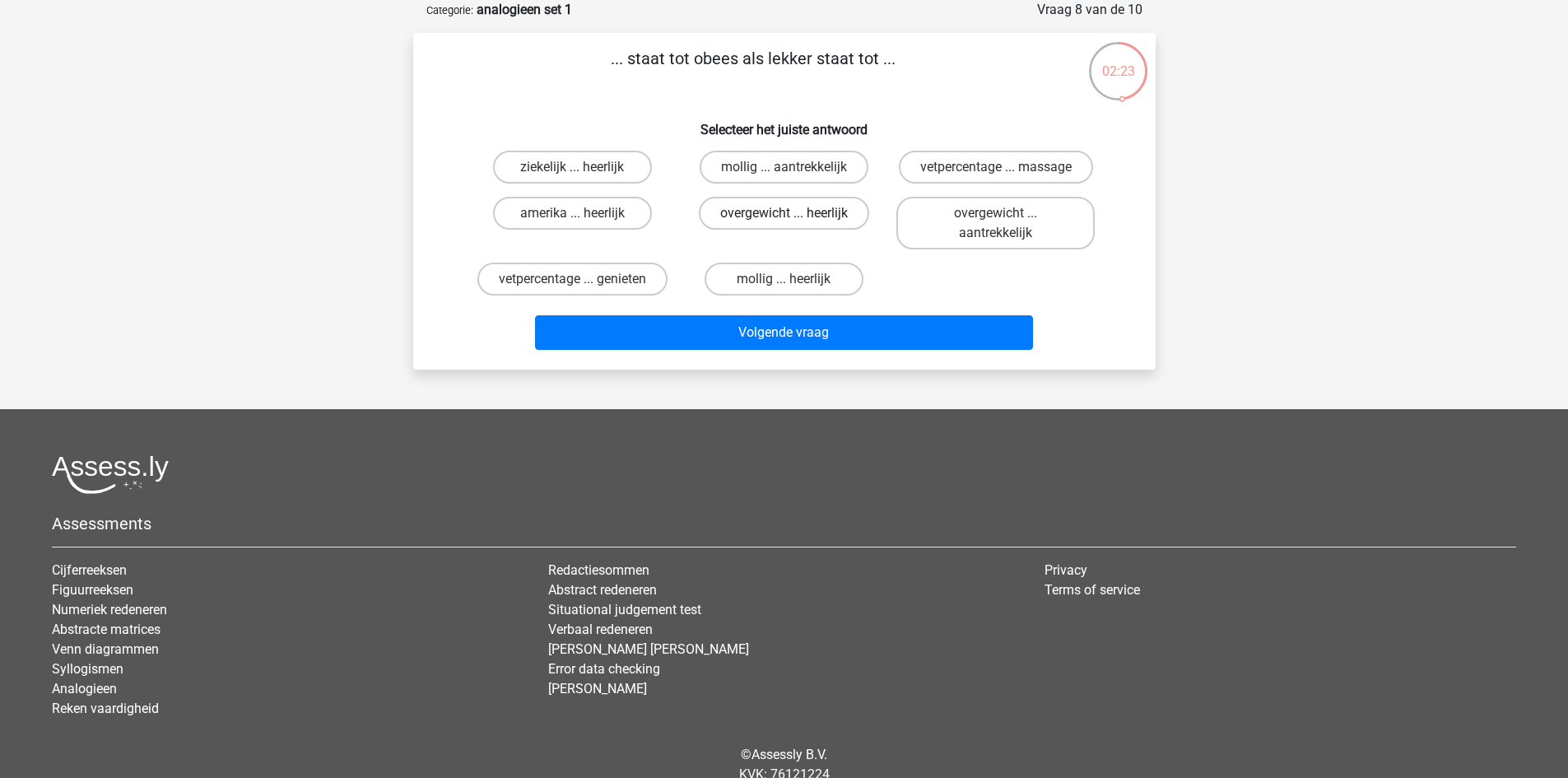
click at [804, 209] on label "overgewicht ... heerlijk" at bounding box center [784, 213] width 171 height 33
click at [795, 213] on input "overgewicht ... heerlijk" at bounding box center [789, 218] width 11 height 11
radio input "true"
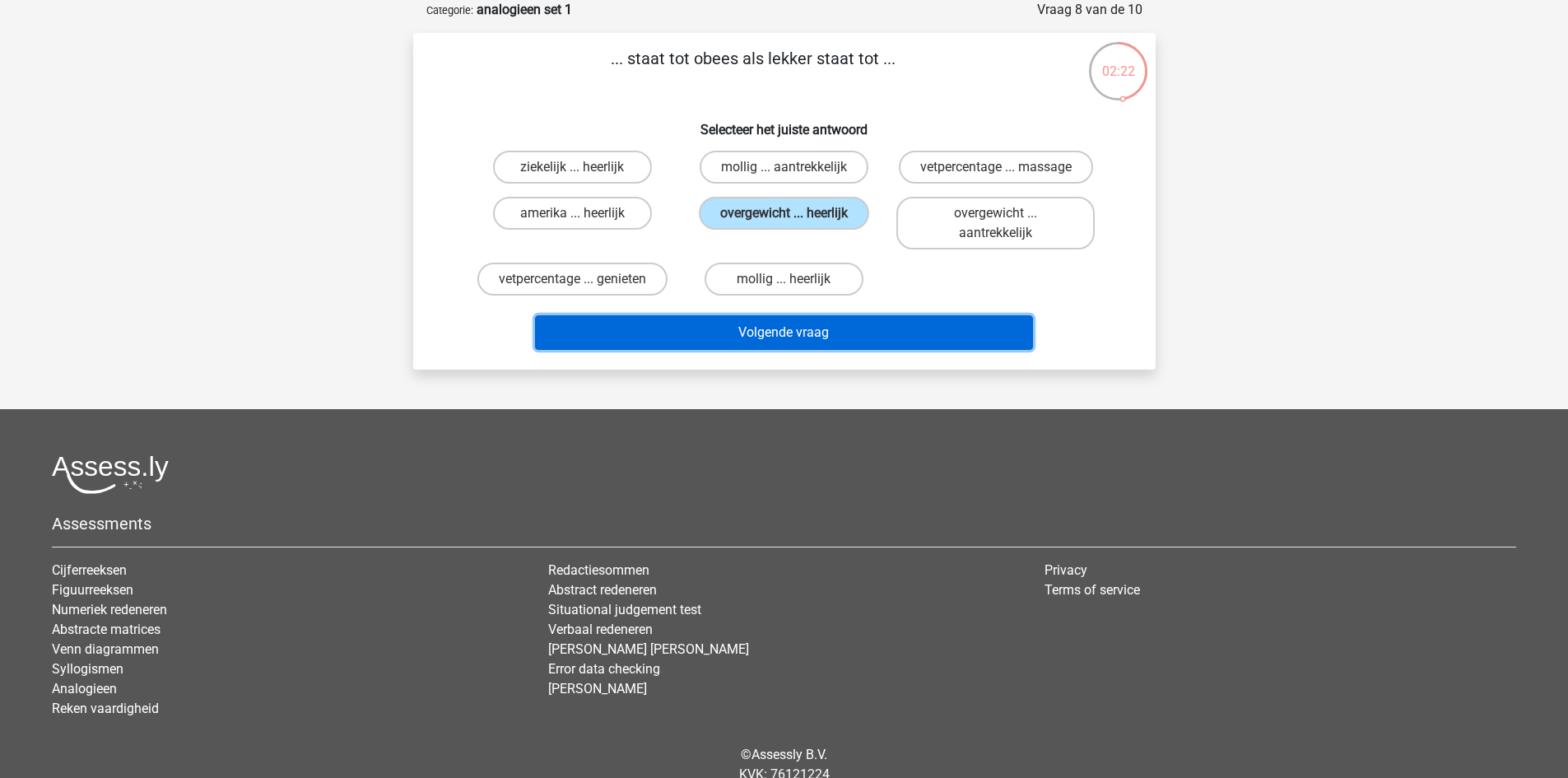
click at [816, 327] on button "Volgende vraag" at bounding box center [784, 332] width 498 height 35
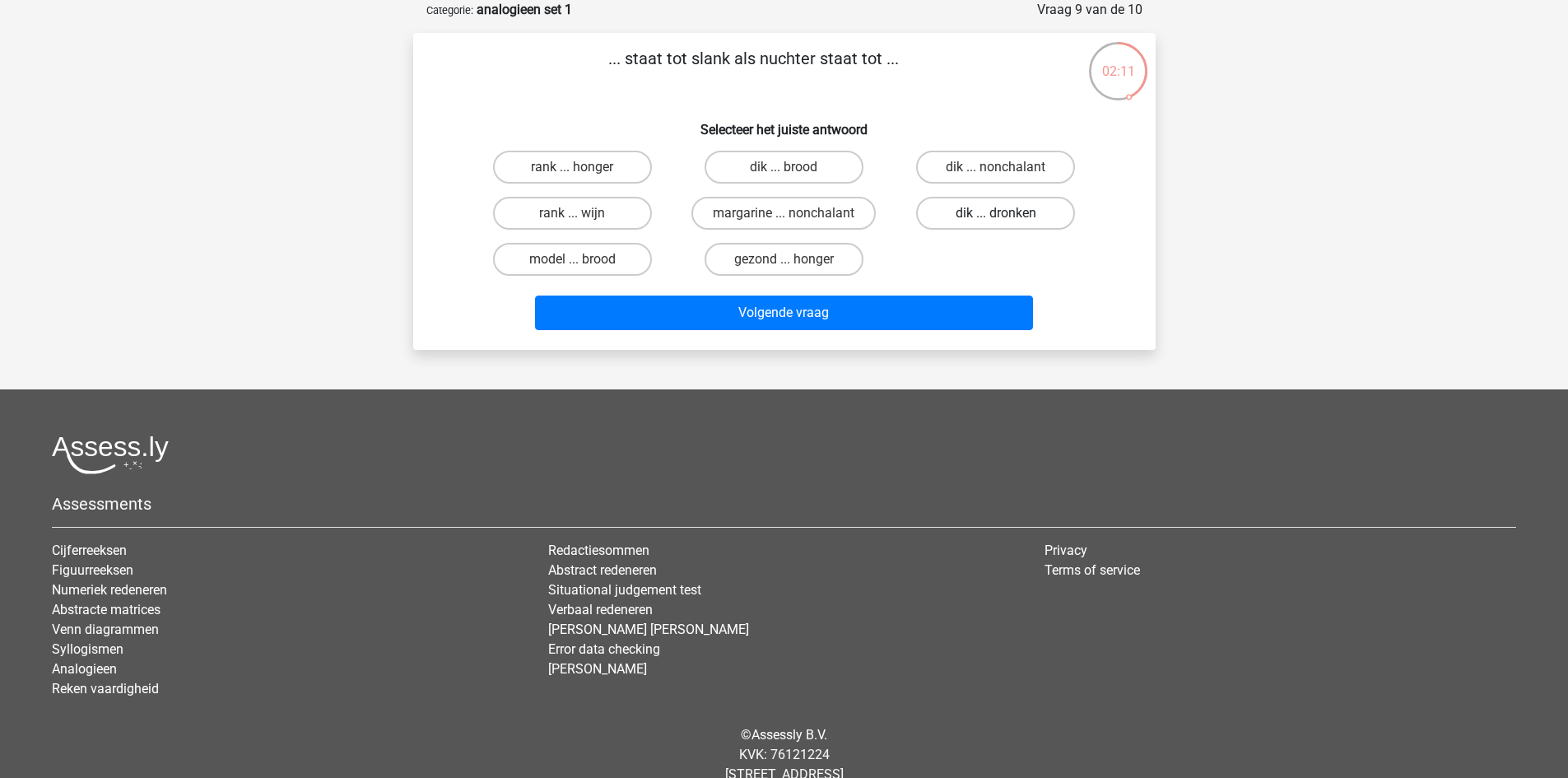
click at [1016, 210] on label "dik ... dronken" at bounding box center [996, 213] width 159 height 33
click at [1007, 213] on input "dik ... dronken" at bounding box center [1001, 218] width 11 height 11
radio input "true"
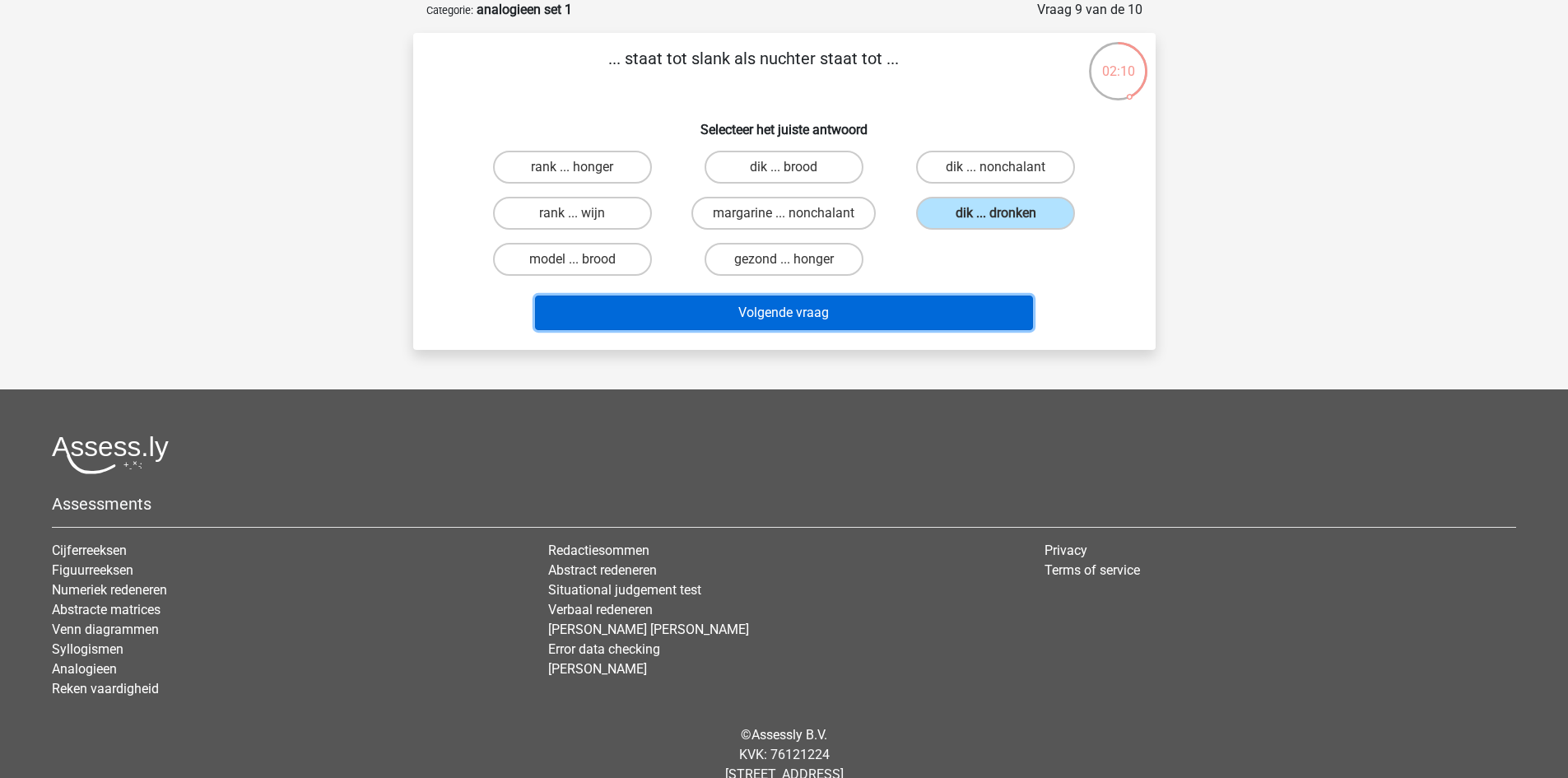
click at [794, 314] on button "Volgende vraag" at bounding box center [784, 313] width 498 height 35
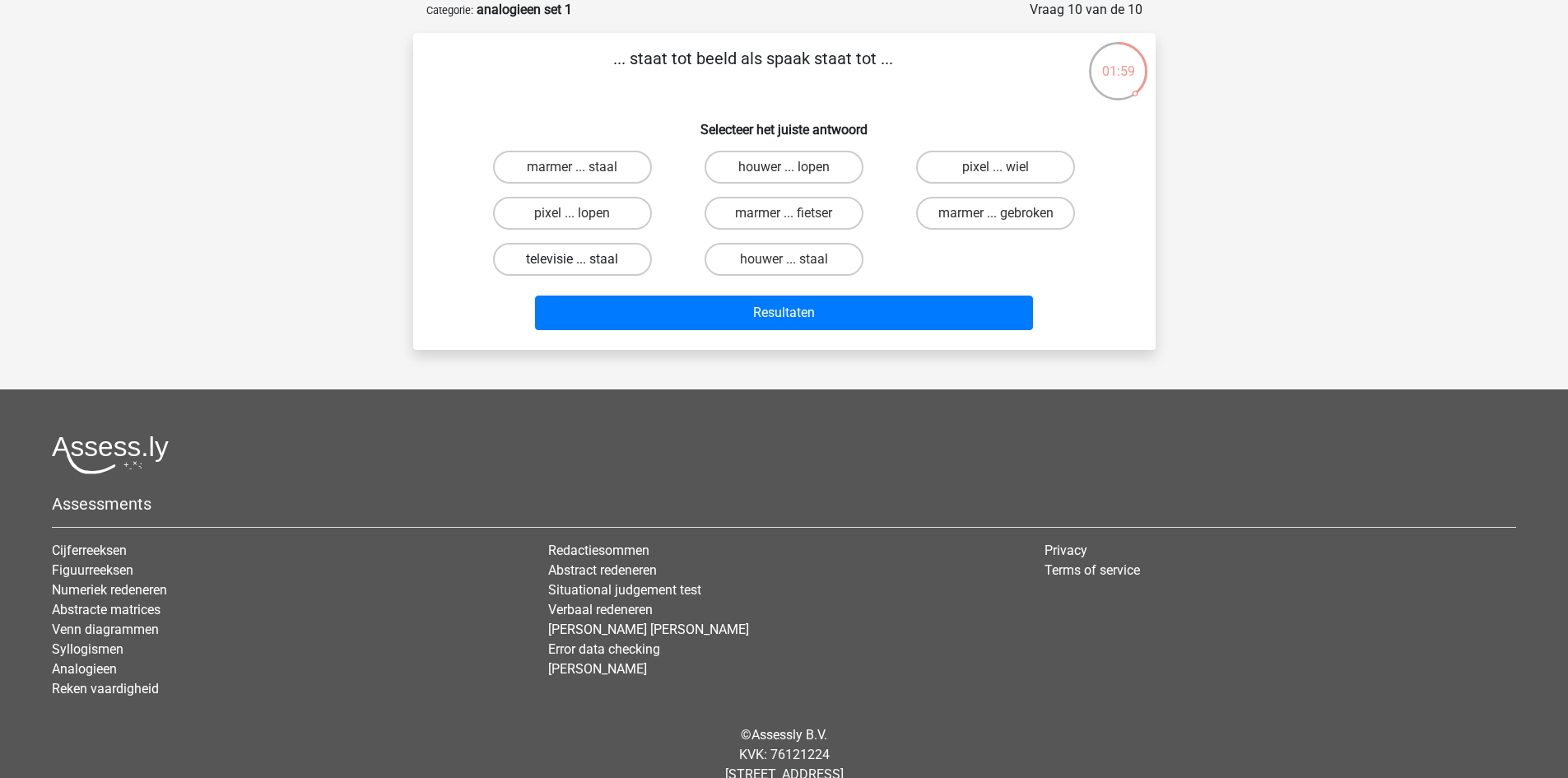
click at [572, 258] on label "televisie ... staal" at bounding box center [573, 260] width 159 height 33
click at [572, 260] on input "televisie ... staal" at bounding box center [577, 265] width 11 height 11
radio input "true"
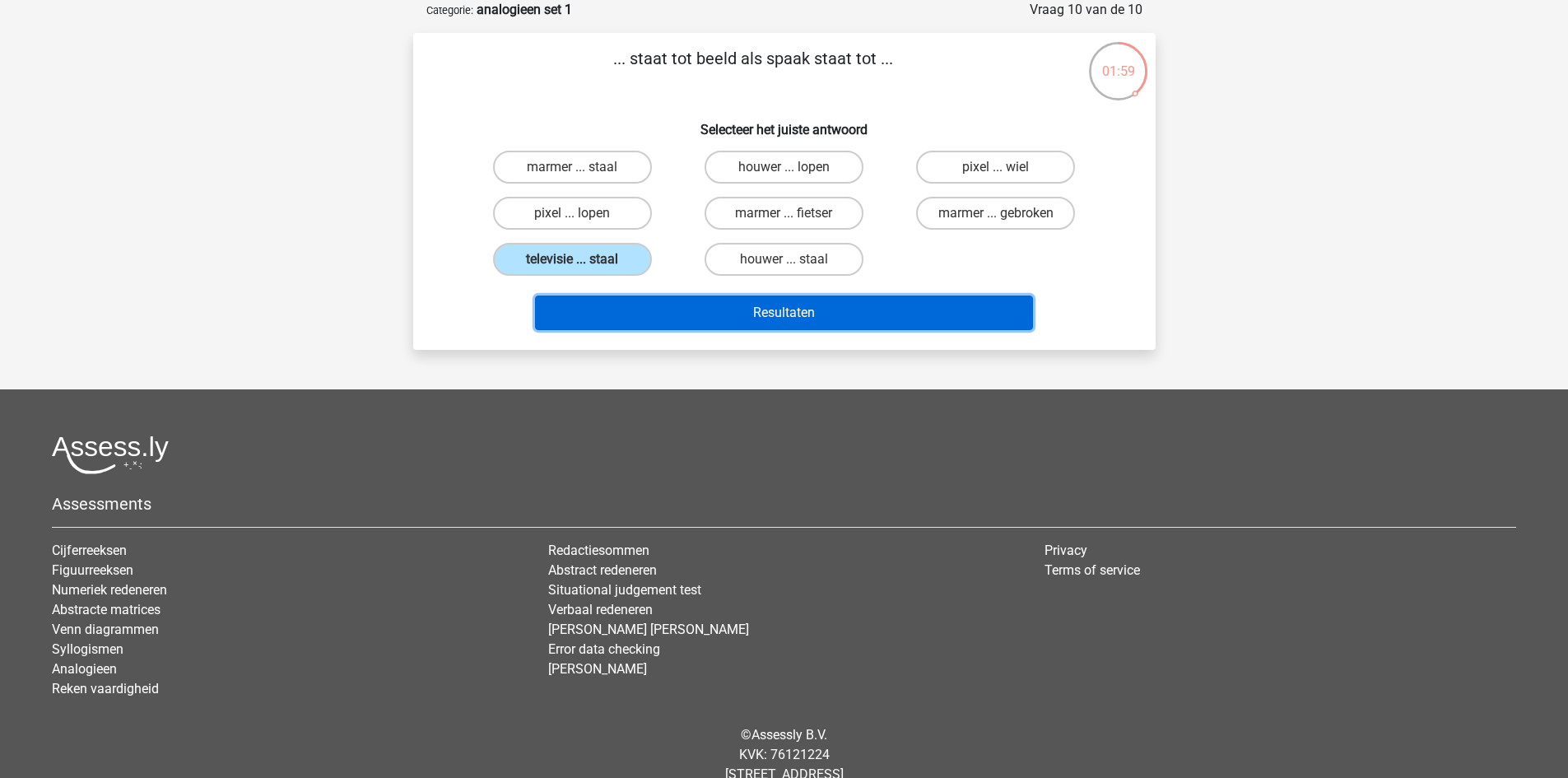
click at [791, 312] on button "Resultaten" at bounding box center [784, 313] width 498 height 35
